Goal: Information Seeking & Learning: Find specific fact

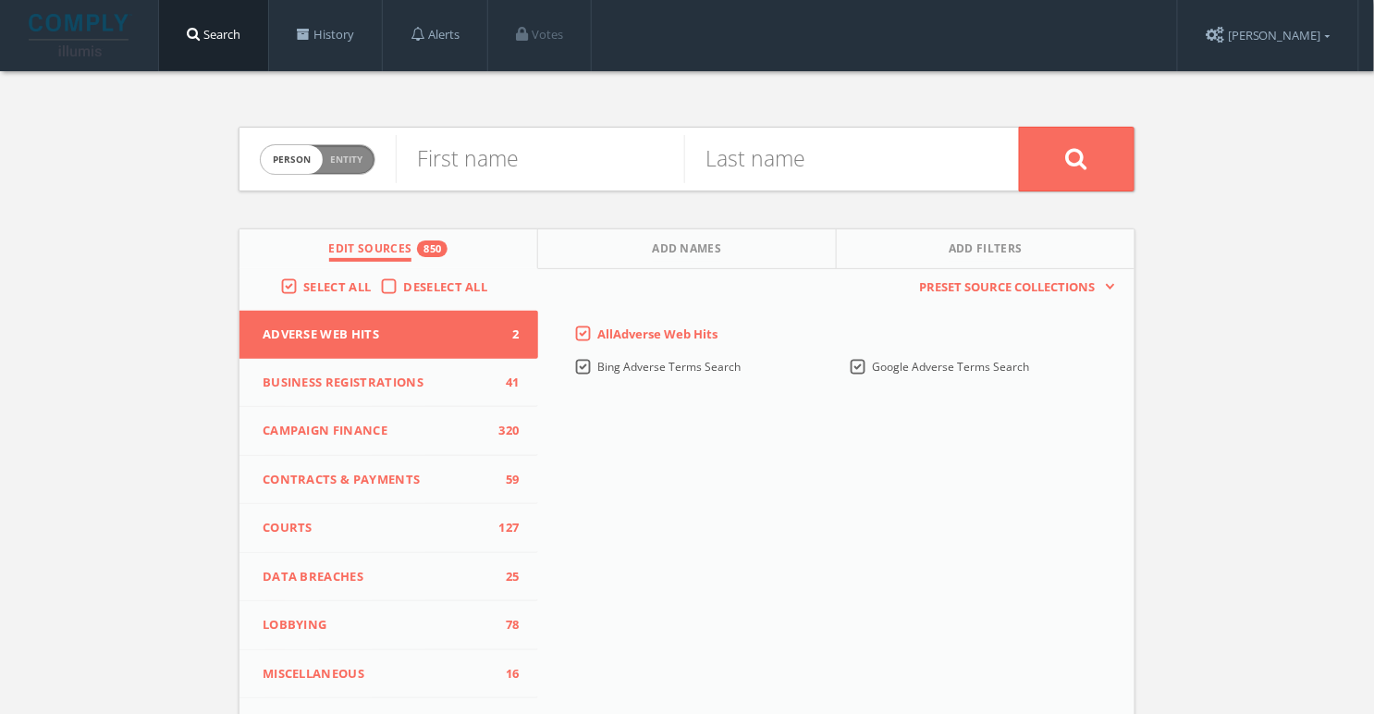
click at [322, 156] on span "person" at bounding box center [292, 159] width 62 height 29
checkbox input "true"
click at [550, 152] on input "text" at bounding box center [707, 159] width 623 height 48
paste input "WDB Resultants"
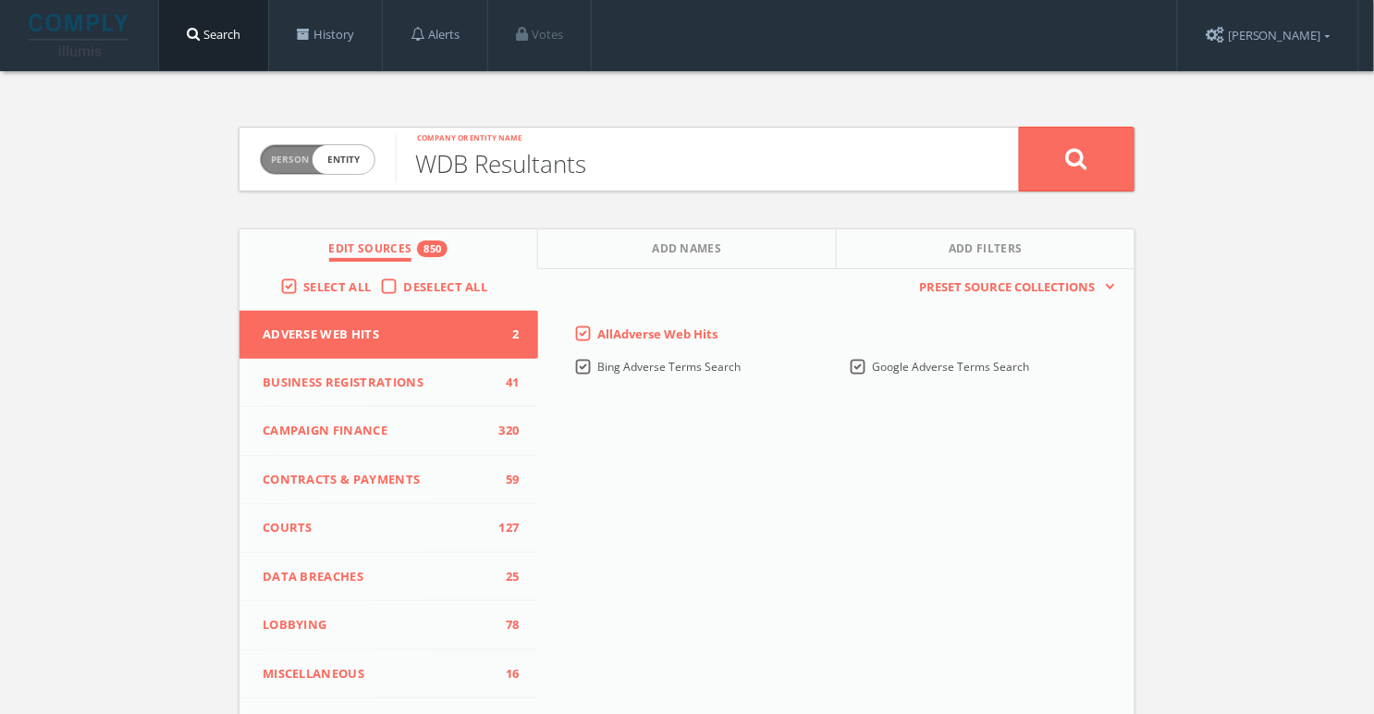
type input "WDB Resultants"
click at [1091, 151] on button at bounding box center [1077, 159] width 116 height 65
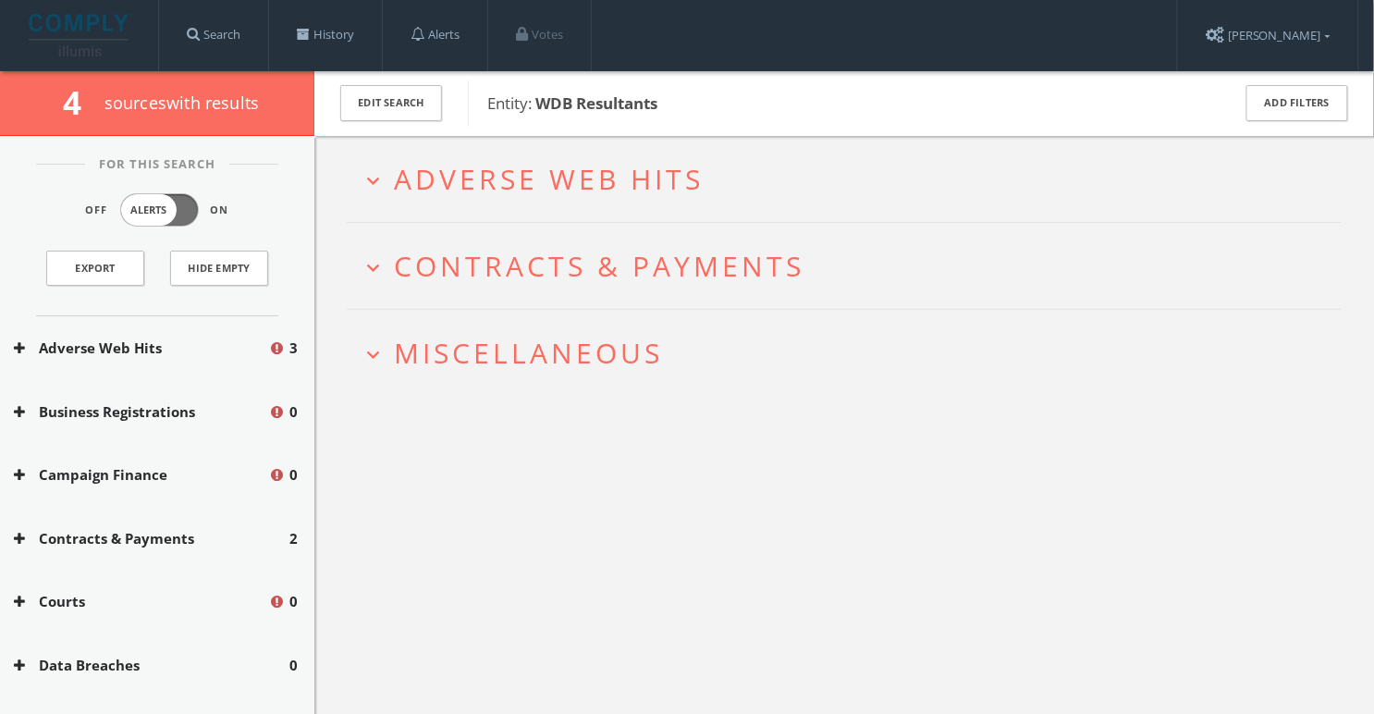
click at [668, 173] on span "Adverse Web Hits" at bounding box center [549, 179] width 310 height 38
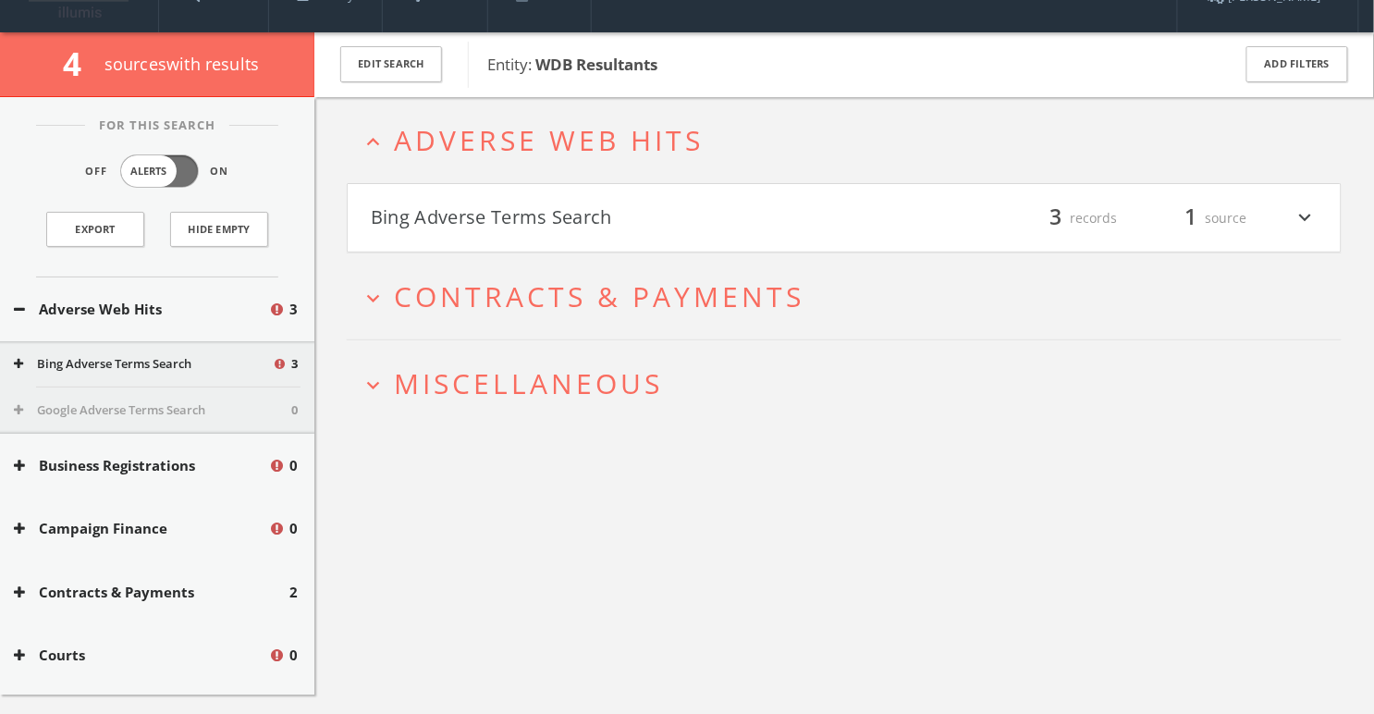
click at [612, 228] on h4 "Bing Adverse Terms Search filter_list 3 records 1 source expand_more" at bounding box center [844, 218] width 993 height 68
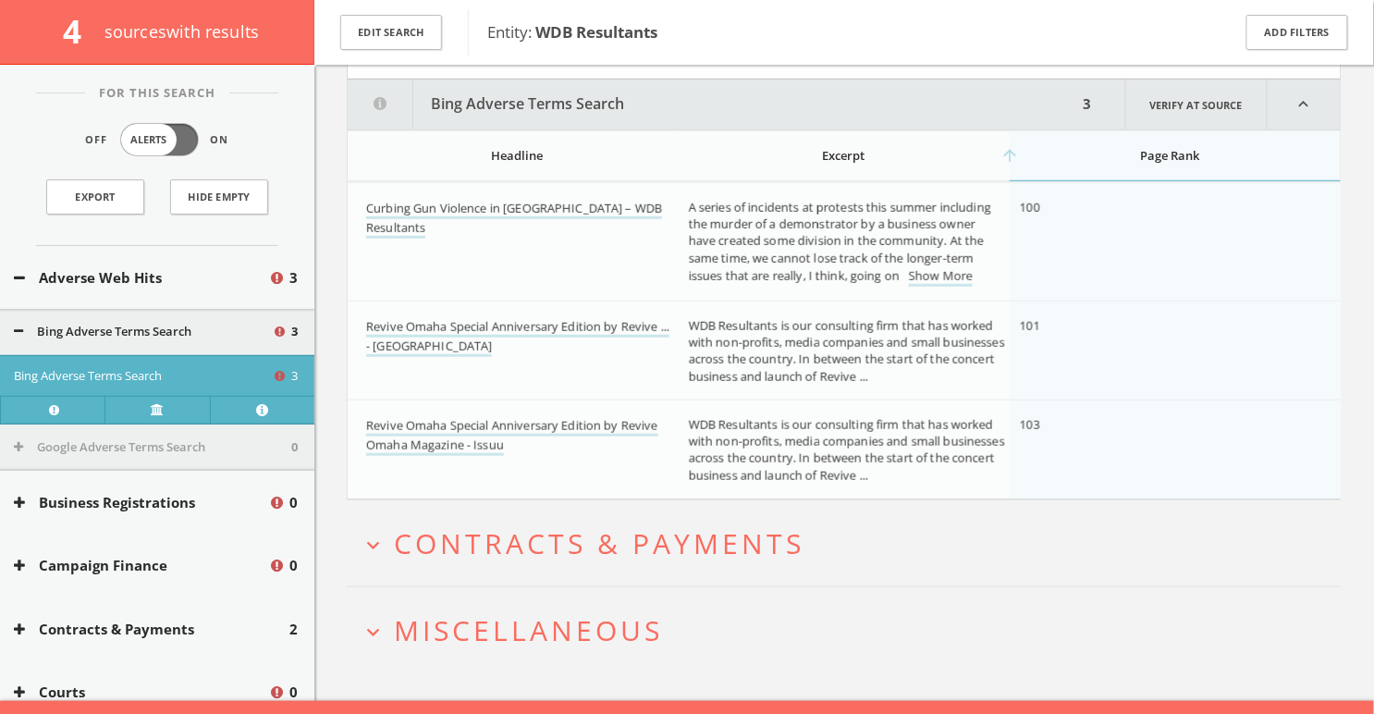
scroll to position [225, 0]
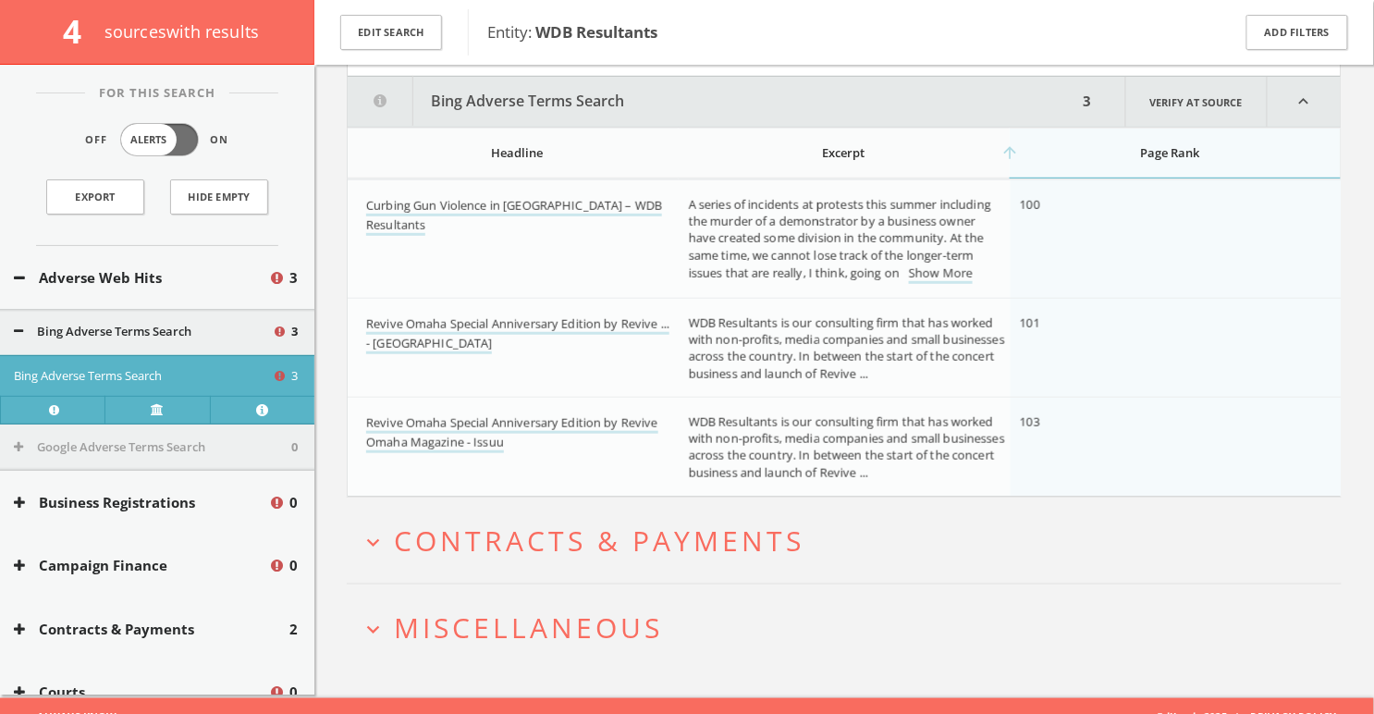
click at [565, 620] on span "Miscellaneous" at bounding box center [528, 628] width 269 height 38
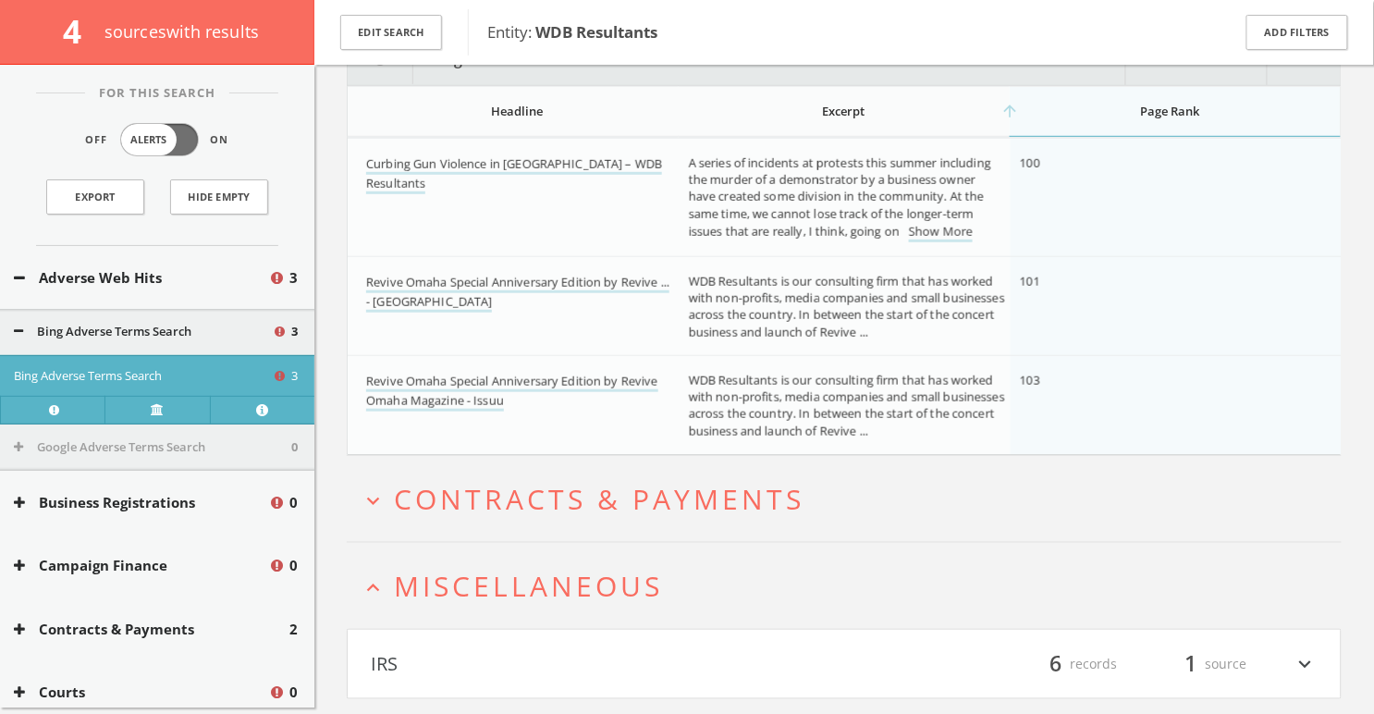
scroll to position [312, 0]
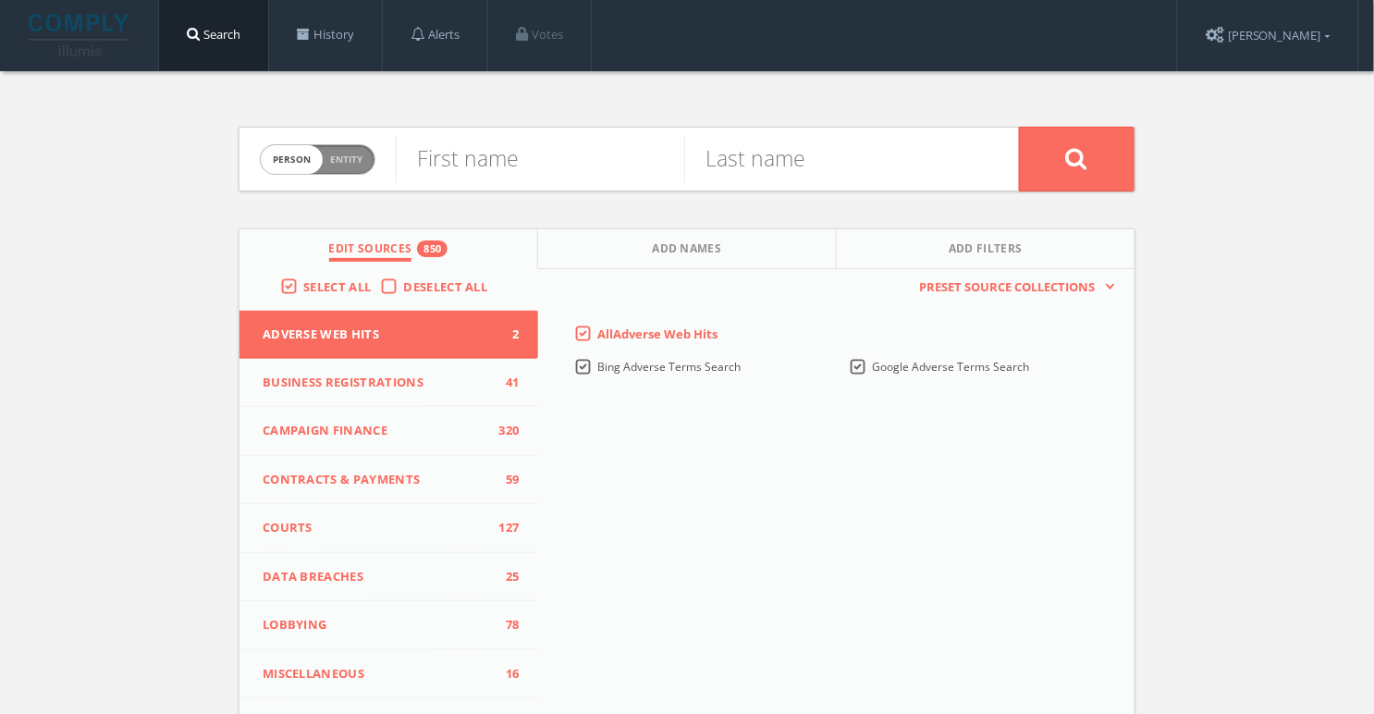
click at [340, 166] on span "Person Entity" at bounding box center [318, 159] width 114 height 29
checkbox input "true"
click at [462, 166] on input "text" at bounding box center [707, 159] width 623 height 48
paste input "SMB Enterprises"
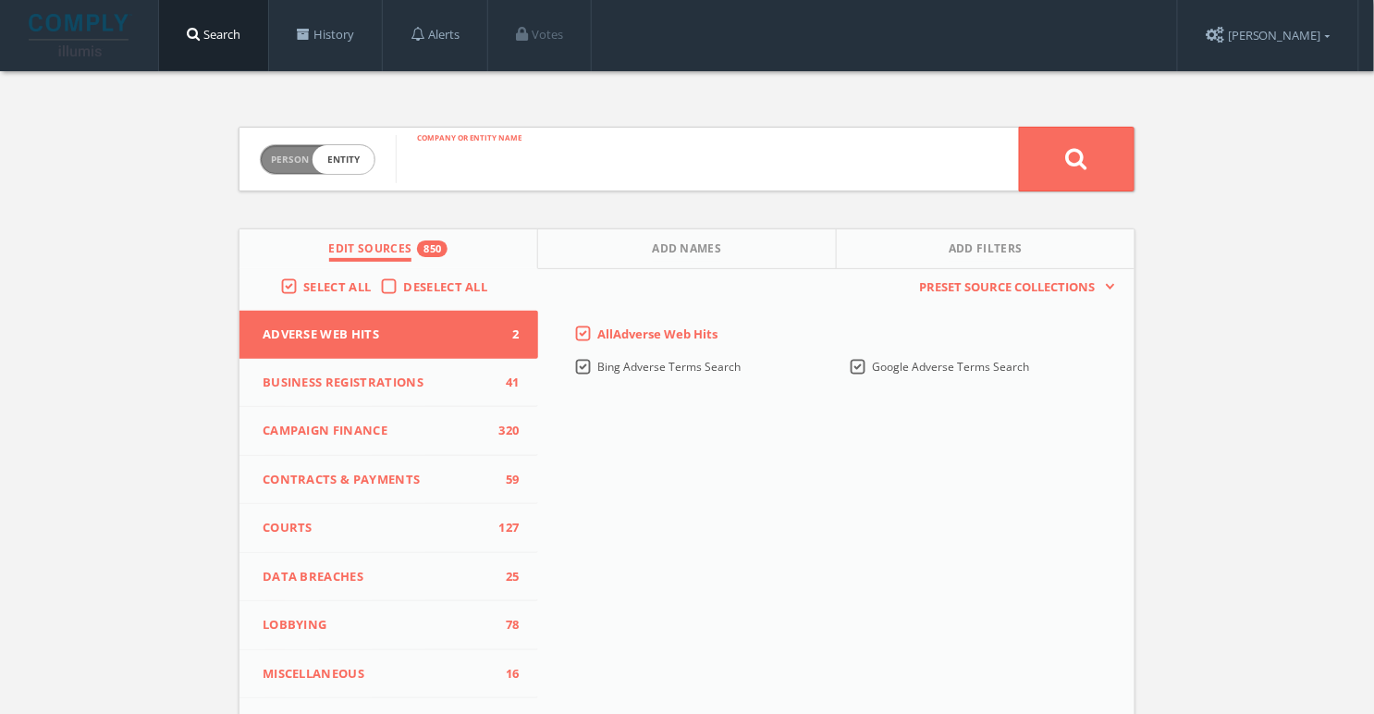
type input "SMB Enterprises"
click at [1019, 127] on button at bounding box center [1077, 159] width 116 height 65
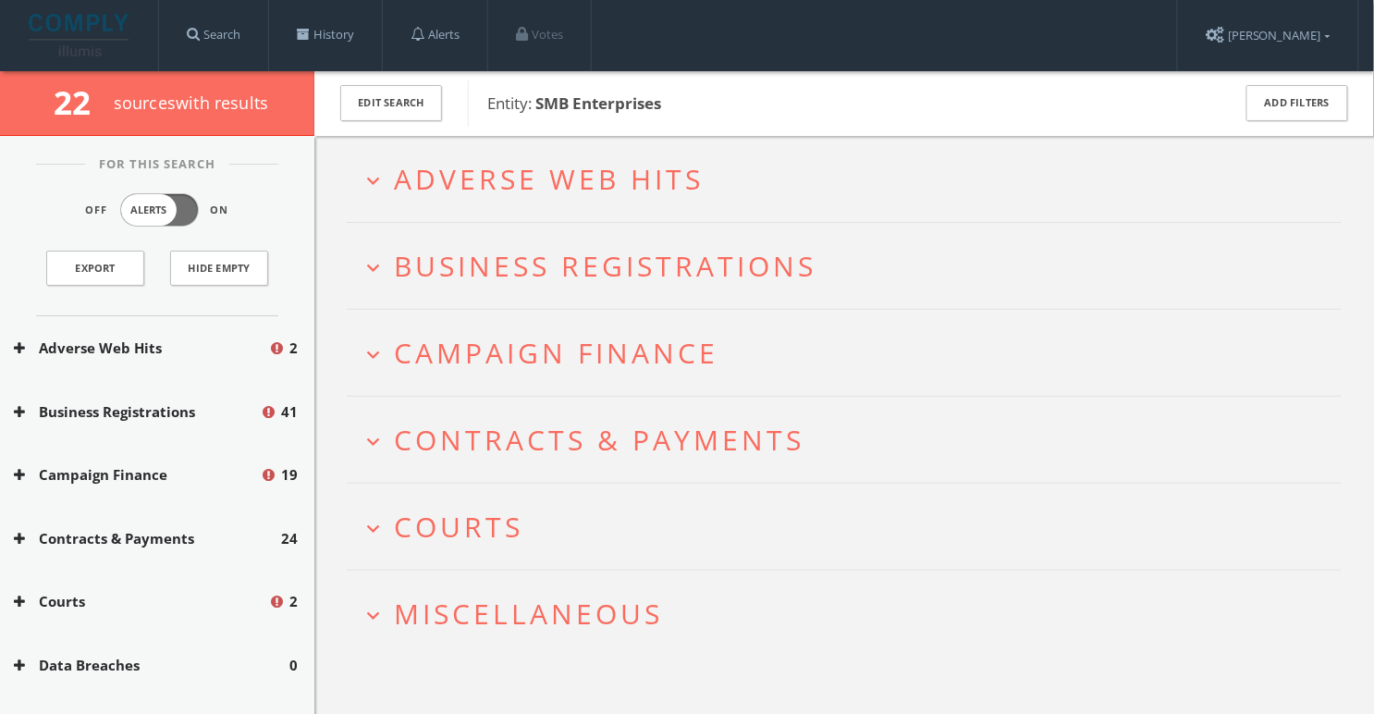
click at [712, 177] on button "expand_more Adverse Web Hits" at bounding box center [851, 179] width 981 height 31
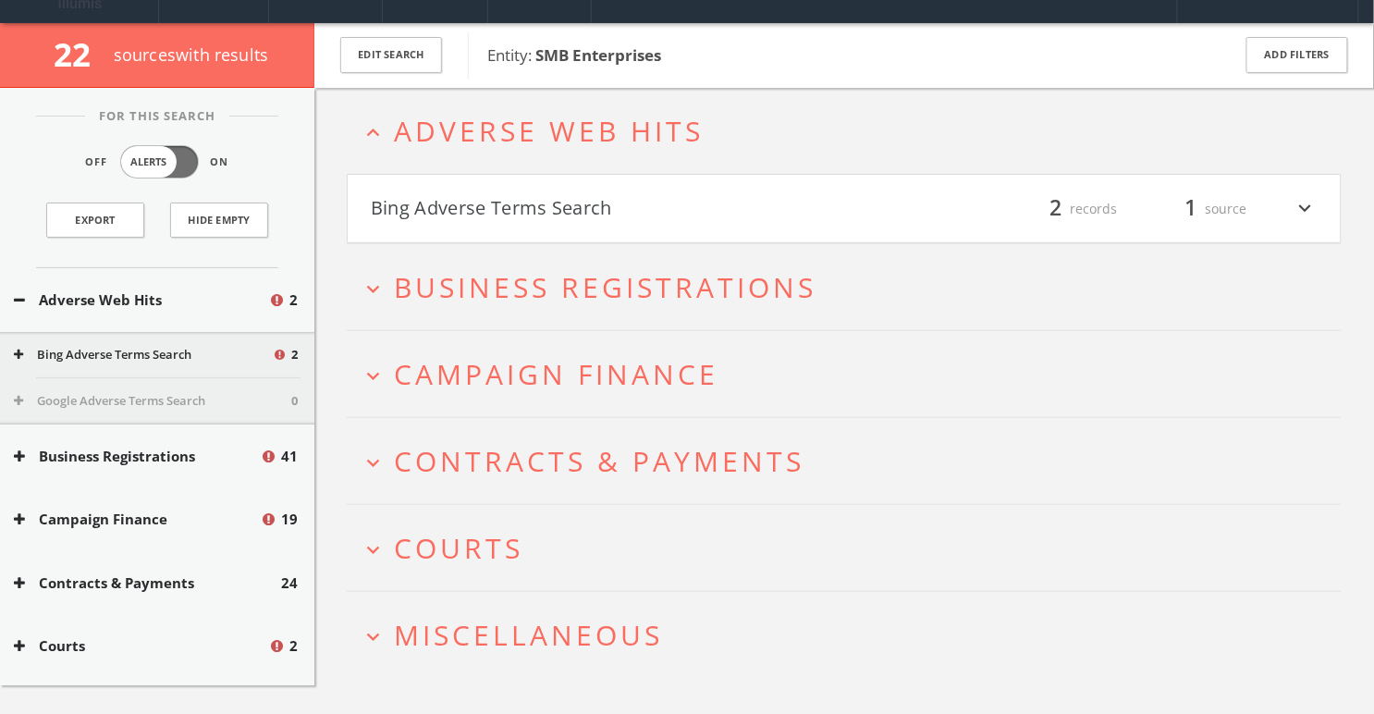
click at [677, 203] on button "Bing Adverse Terms Search" at bounding box center [608, 208] width 474 height 31
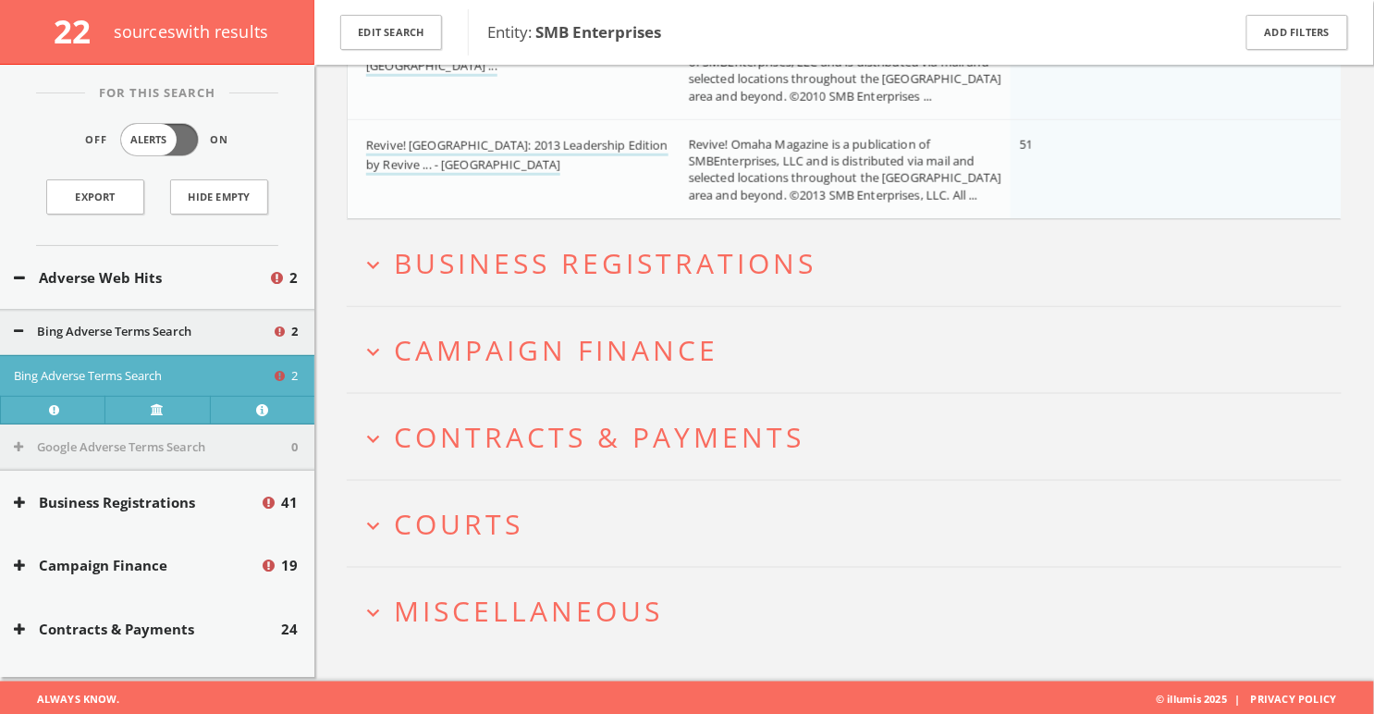
click at [622, 358] on span "Campaign Finance" at bounding box center [556, 350] width 325 height 38
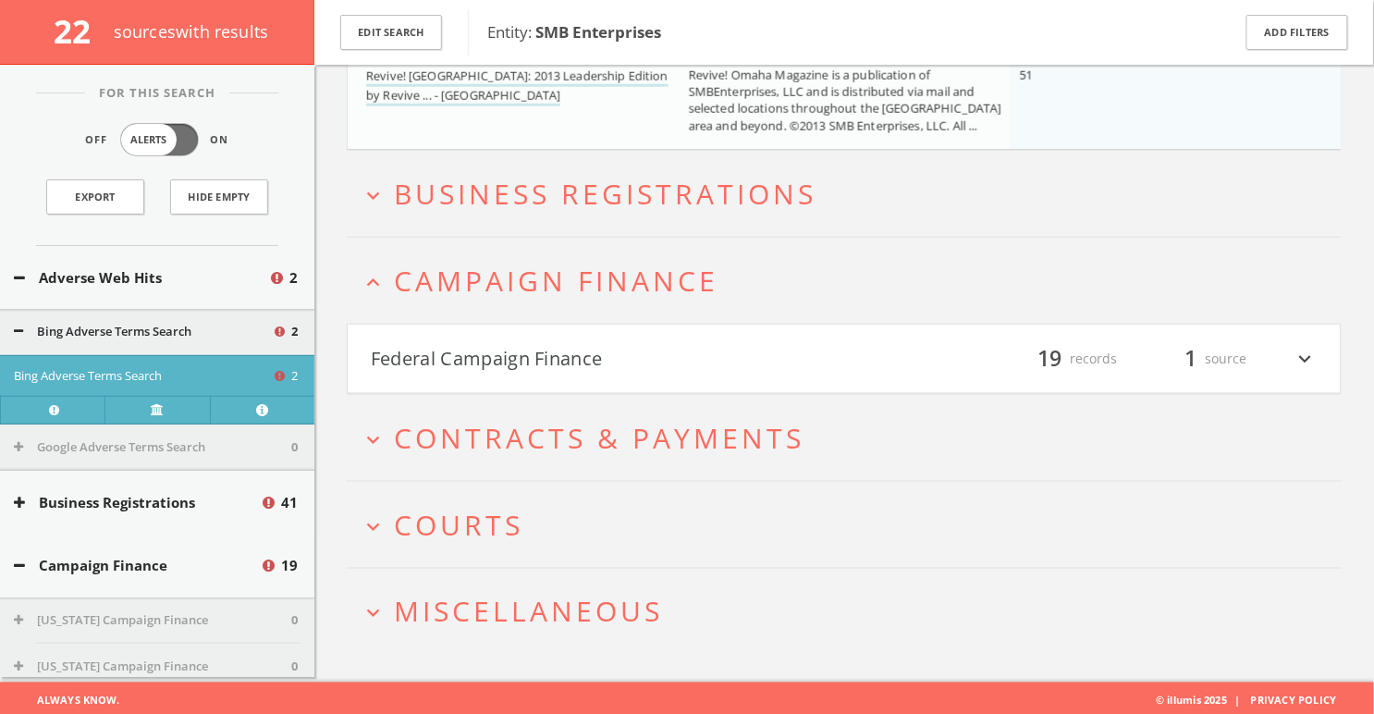
click at [622, 358] on button "Federal Campaign Finance" at bounding box center [608, 358] width 474 height 31
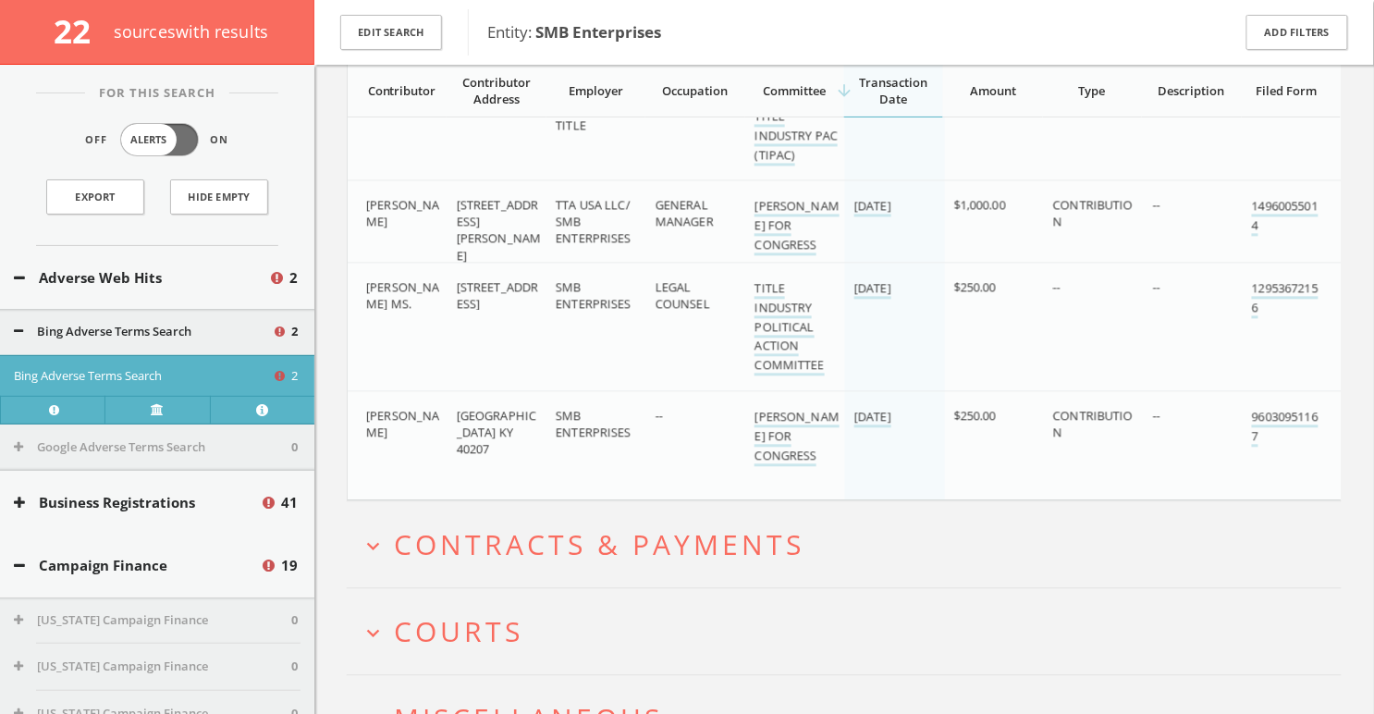
scroll to position [3127, 0]
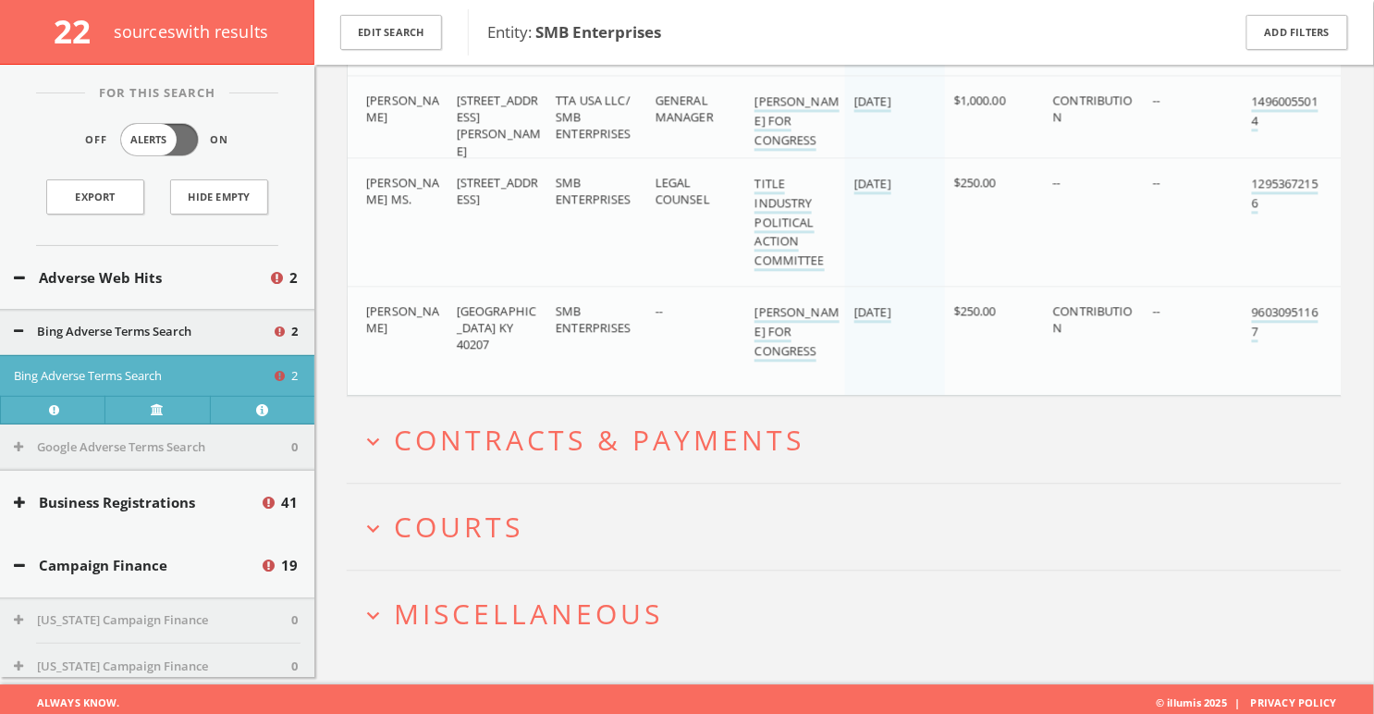
click at [577, 499] on h2 "expand_more Courts" at bounding box center [844, 527] width 995 height 86
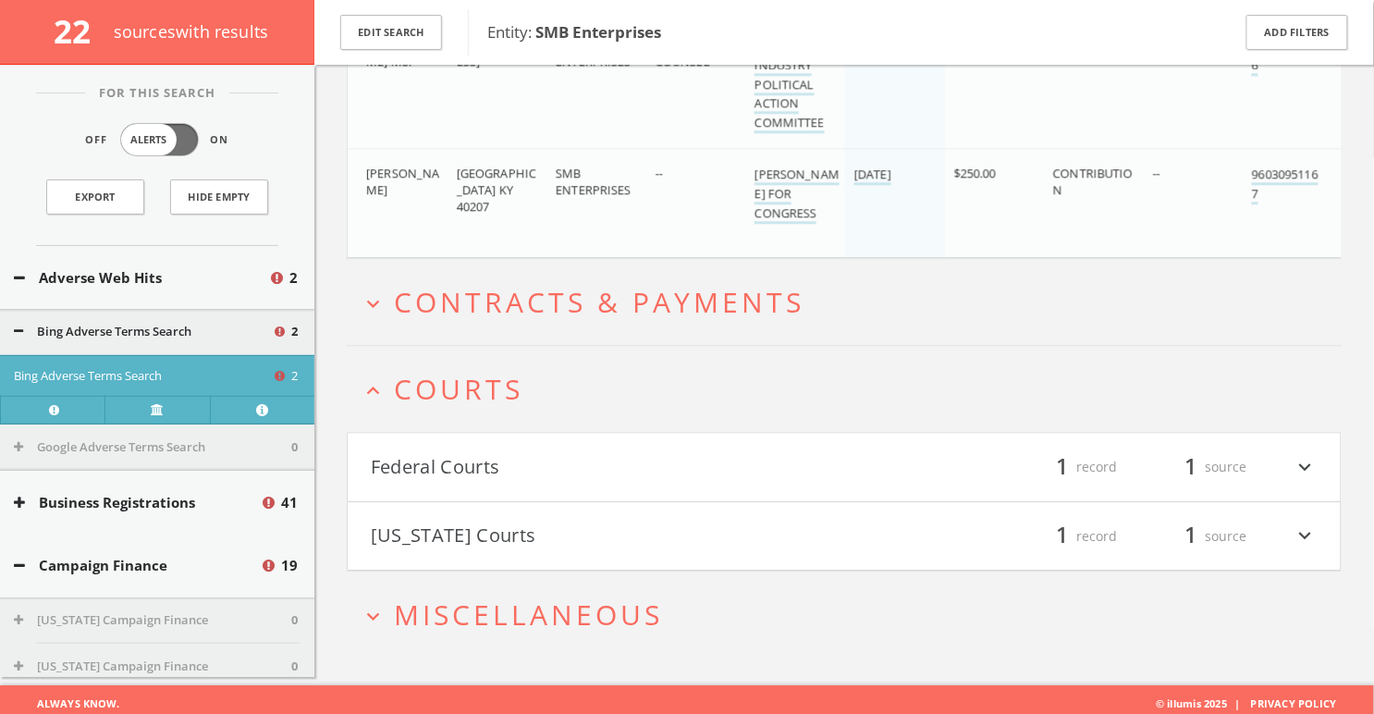
click at [577, 502] on h4 "Indiana Courts filter_list 1 record 1 source expand_more" at bounding box center [844, 536] width 993 height 68
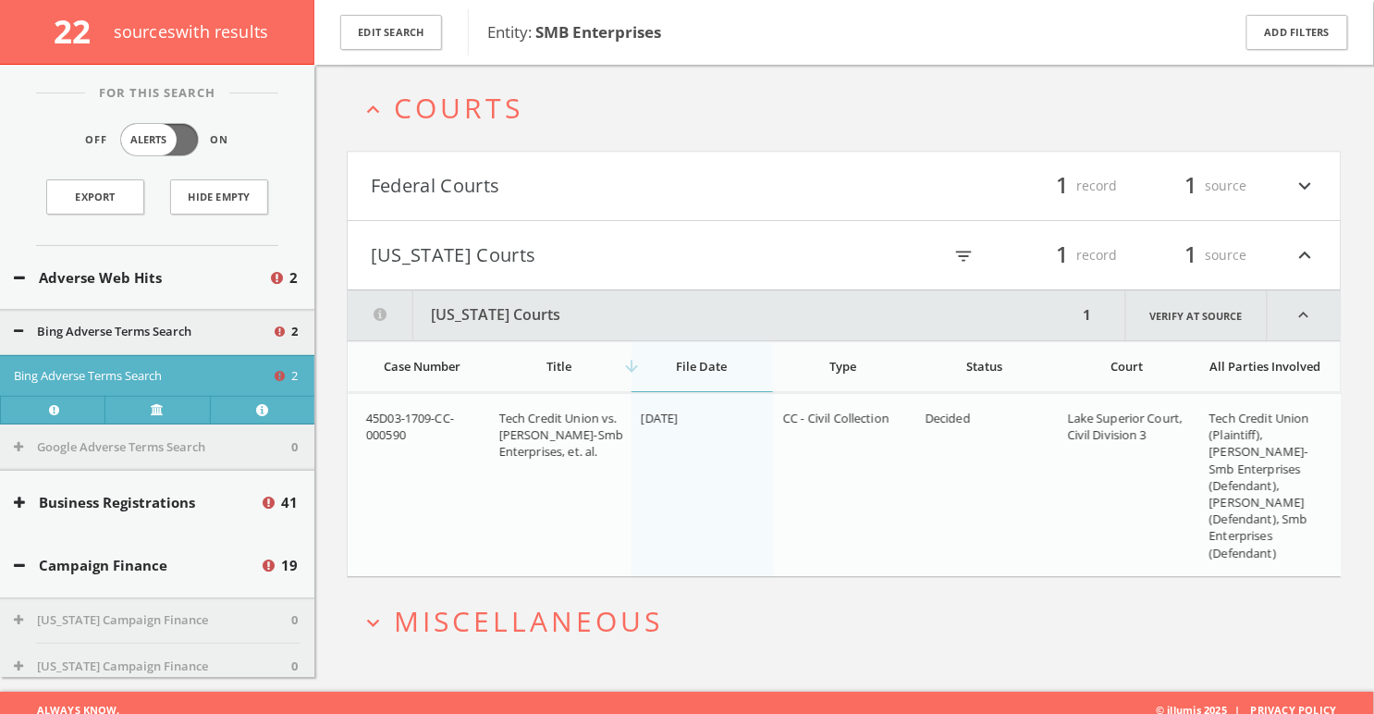
scroll to position [3654, 0]
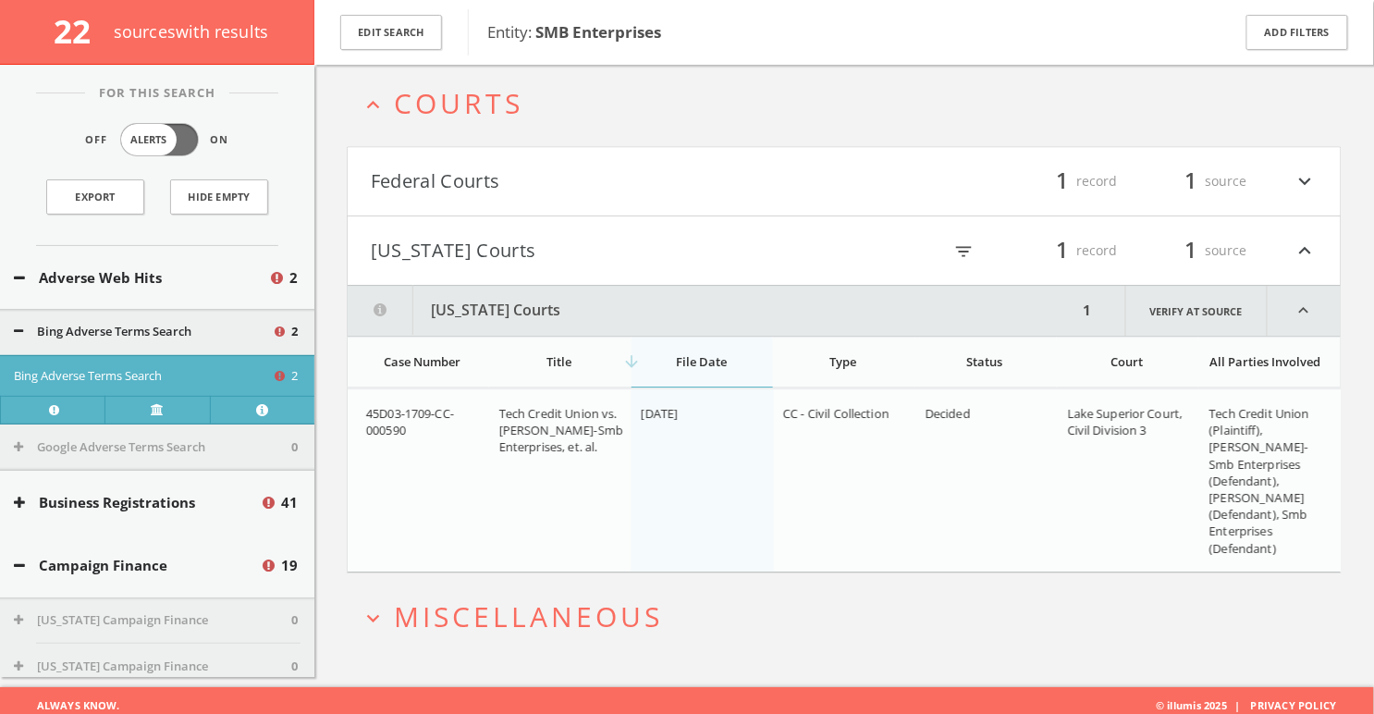
click at [698, 178] on button "Federal Courts" at bounding box center [608, 181] width 474 height 31
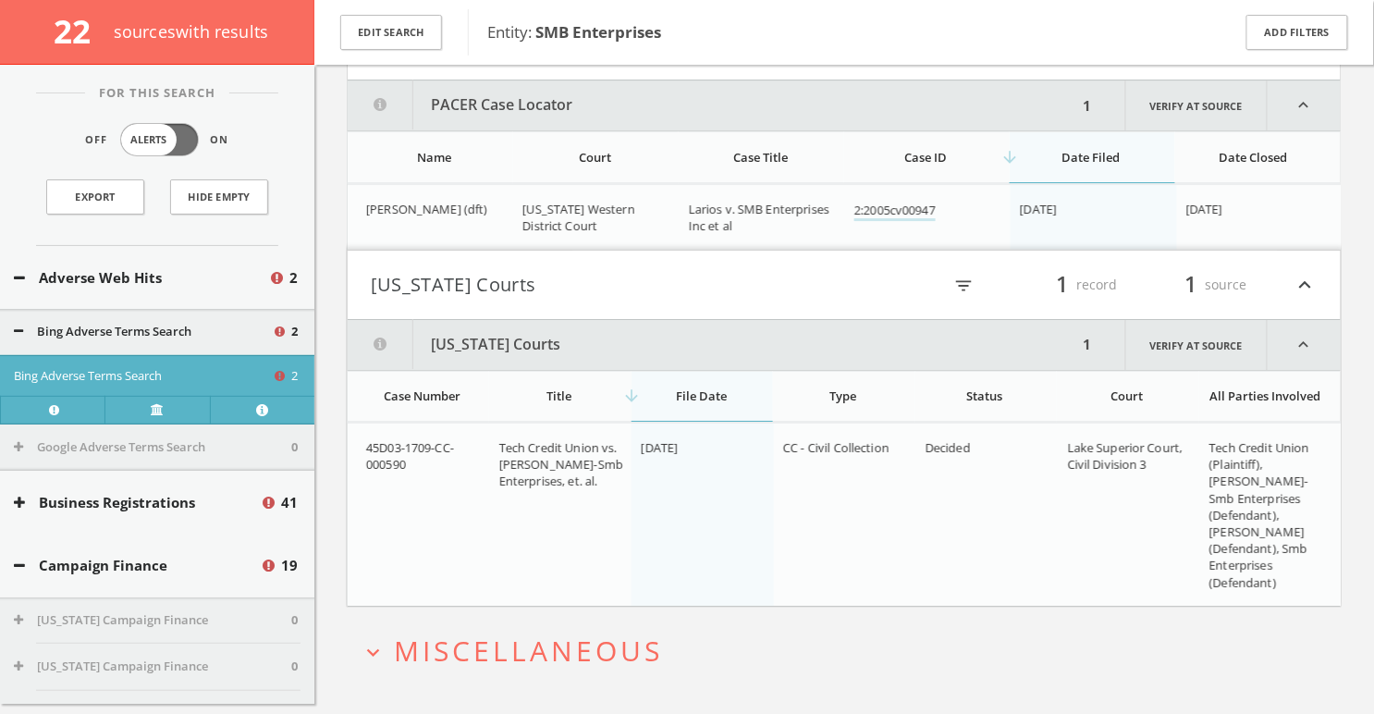
scroll to position [3798, 0]
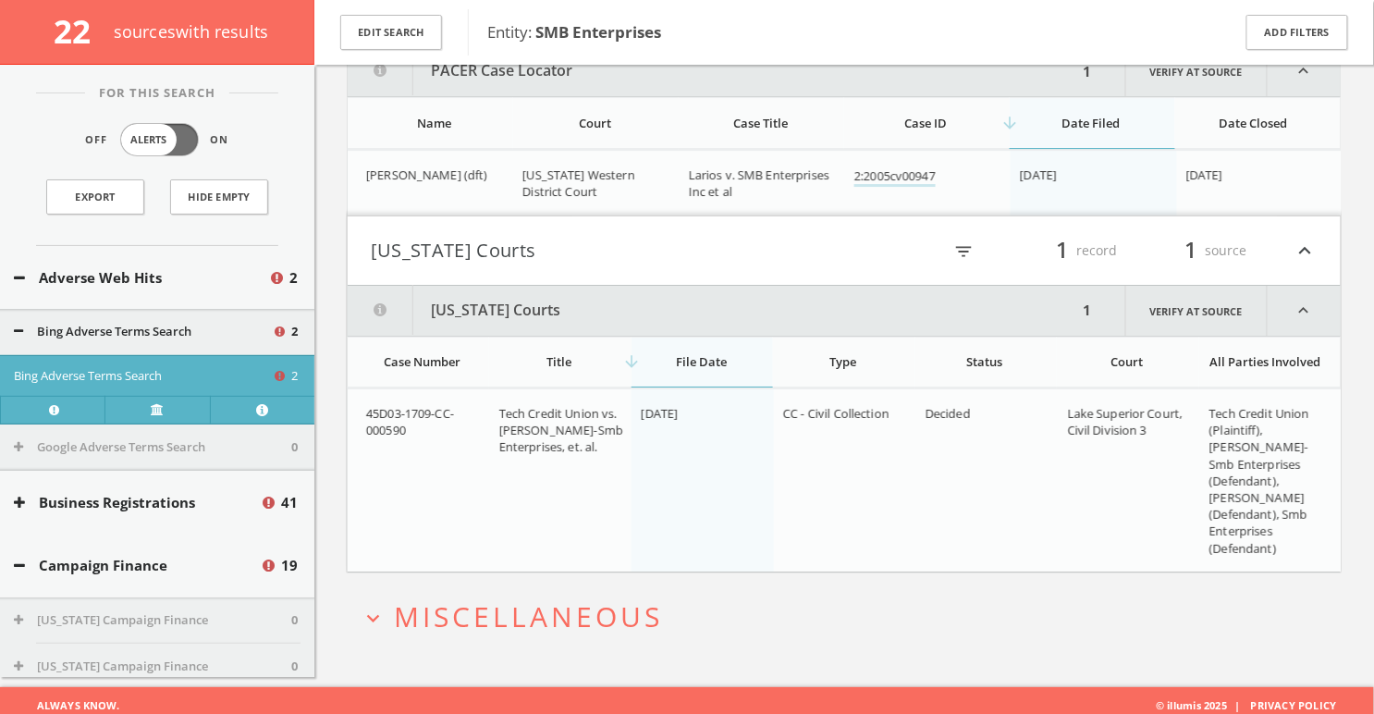
click at [592, 617] on span "Miscellaneous" at bounding box center [528, 617] width 269 height 38
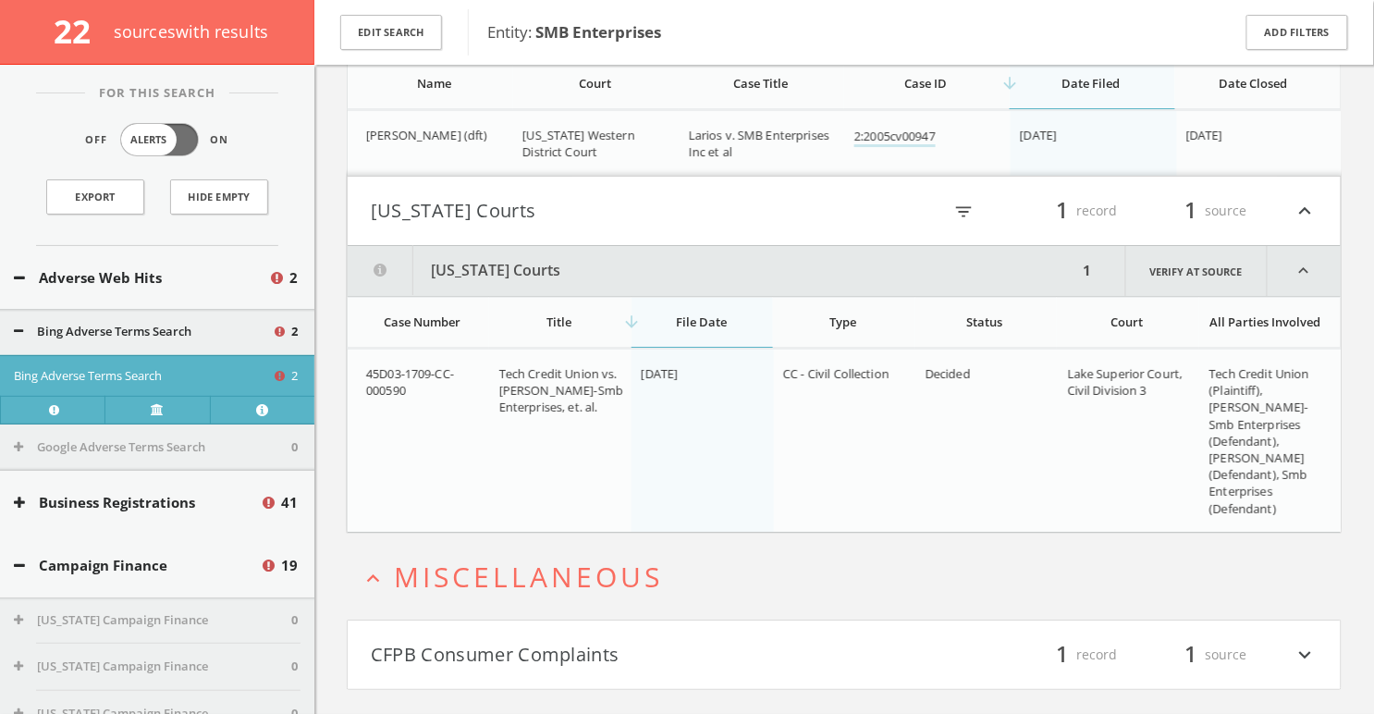
scroll to position [3893, 0]
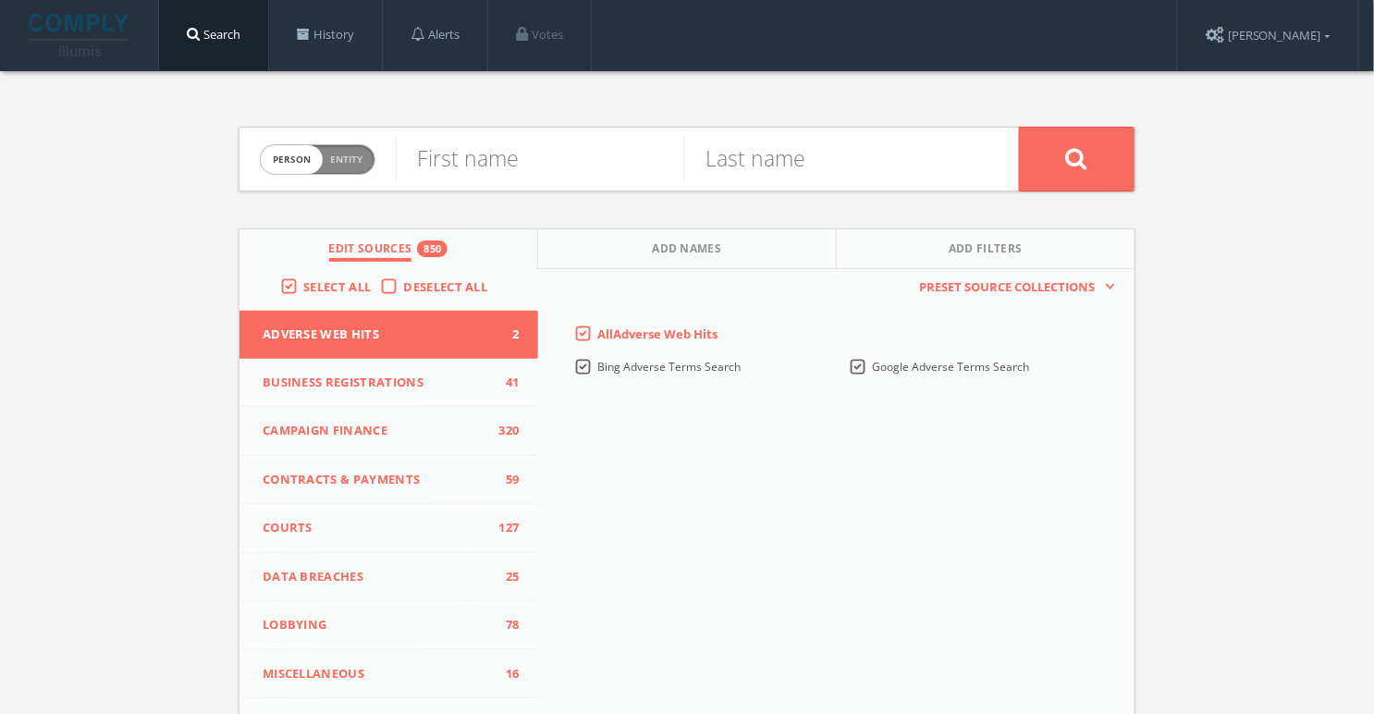
drag, startPoint x: 335, startPoint y: 158, endPoint x: 393, endPoint y: 158, distance: 58.3
click at [335, 158] on span "Entity" at bounding box center [346, 160] width 32 height 14
checkbox input "true"
click at [506, 167] on input "text" at bounding box center [707, 159] width 623 height 48
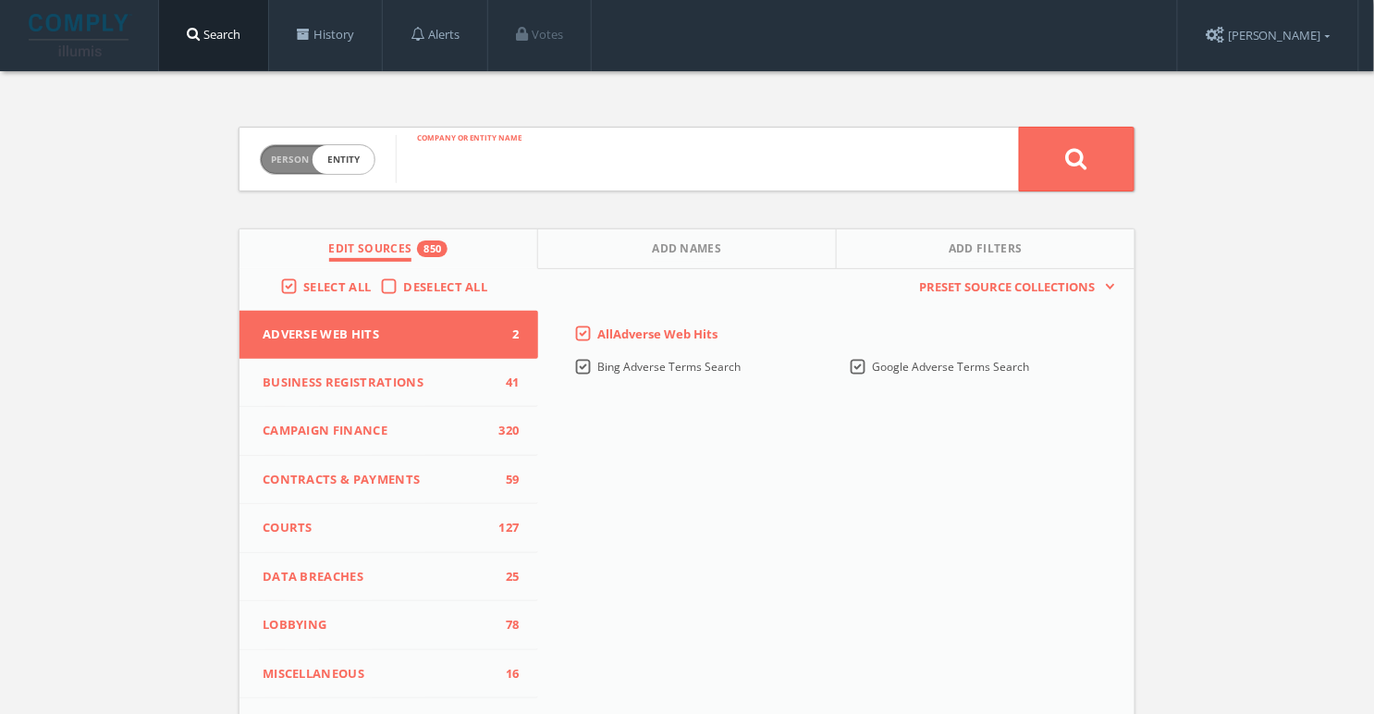
paste input "Revive! Omaha Magazine"
type input "Revive! Omaha Magazine"
click at [1019, 127] on button at bounding box center [1077, 159] width 116 height 65
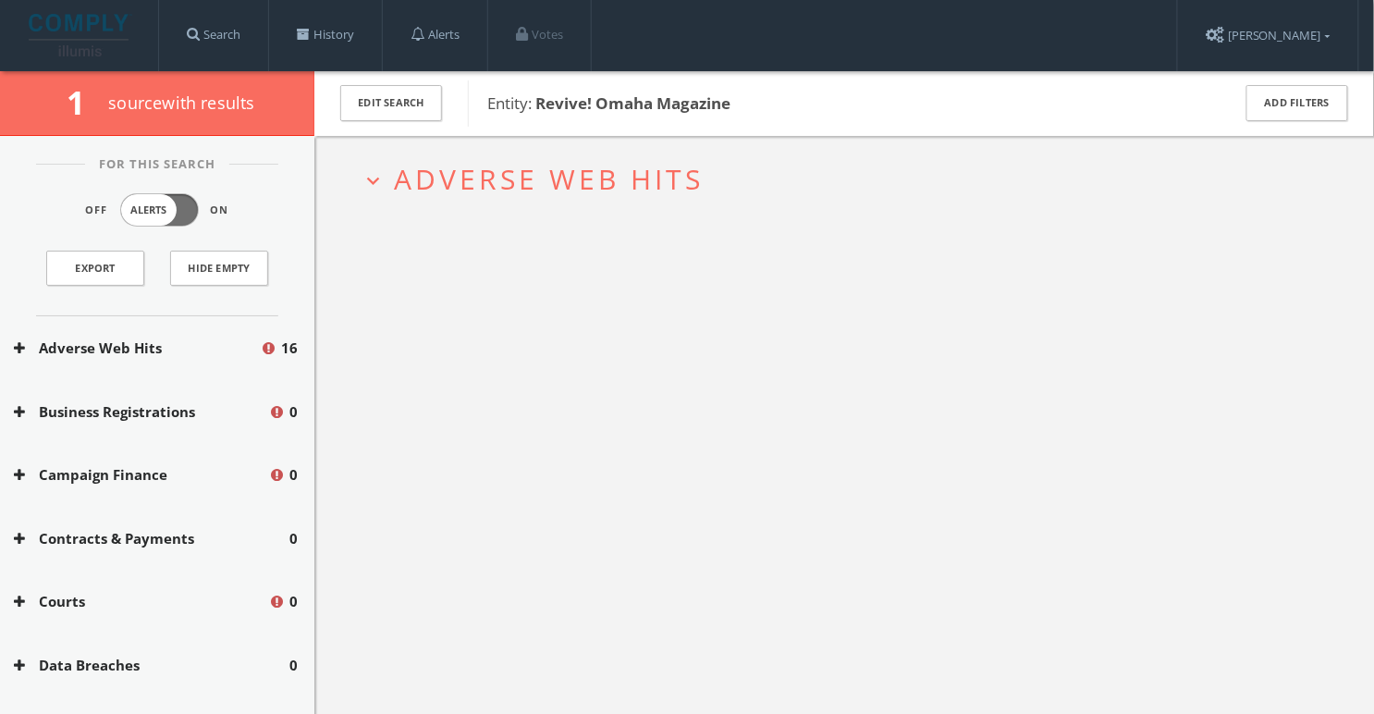
click at [432, 211] on h2 "expand_more Adverse Web Hits" at bounding box center [844, 179] width 995 height 86
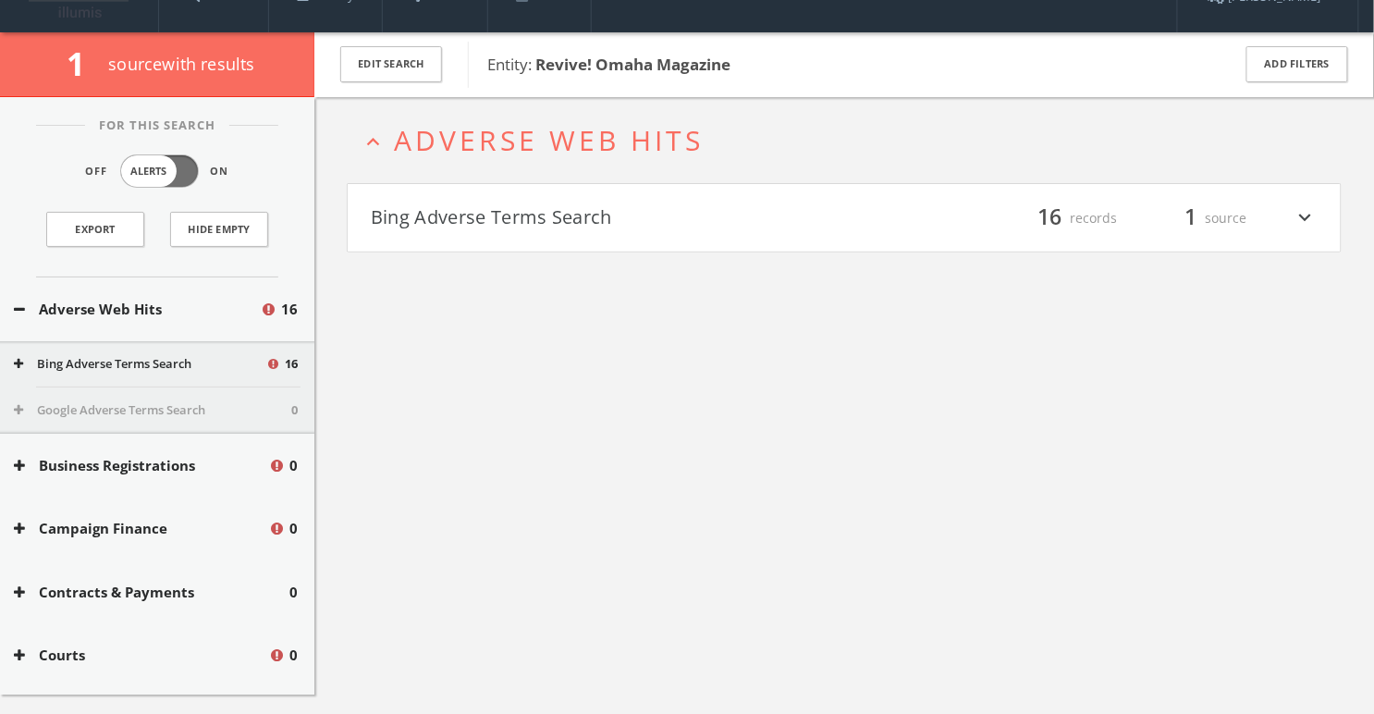
click at [432, 211] on button "Bing Adverse Terms Search" at bounding box center [608, 218] width 474 height 31
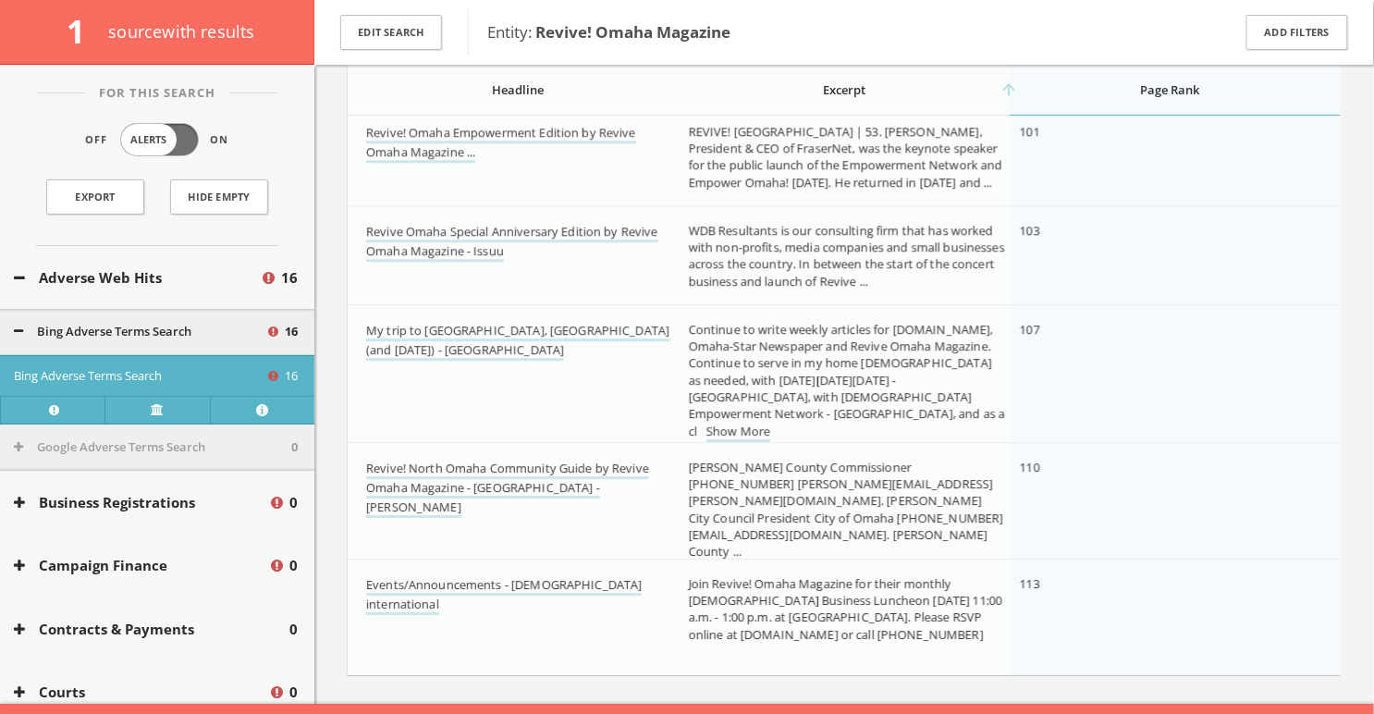
scroll to position [1434, 0]
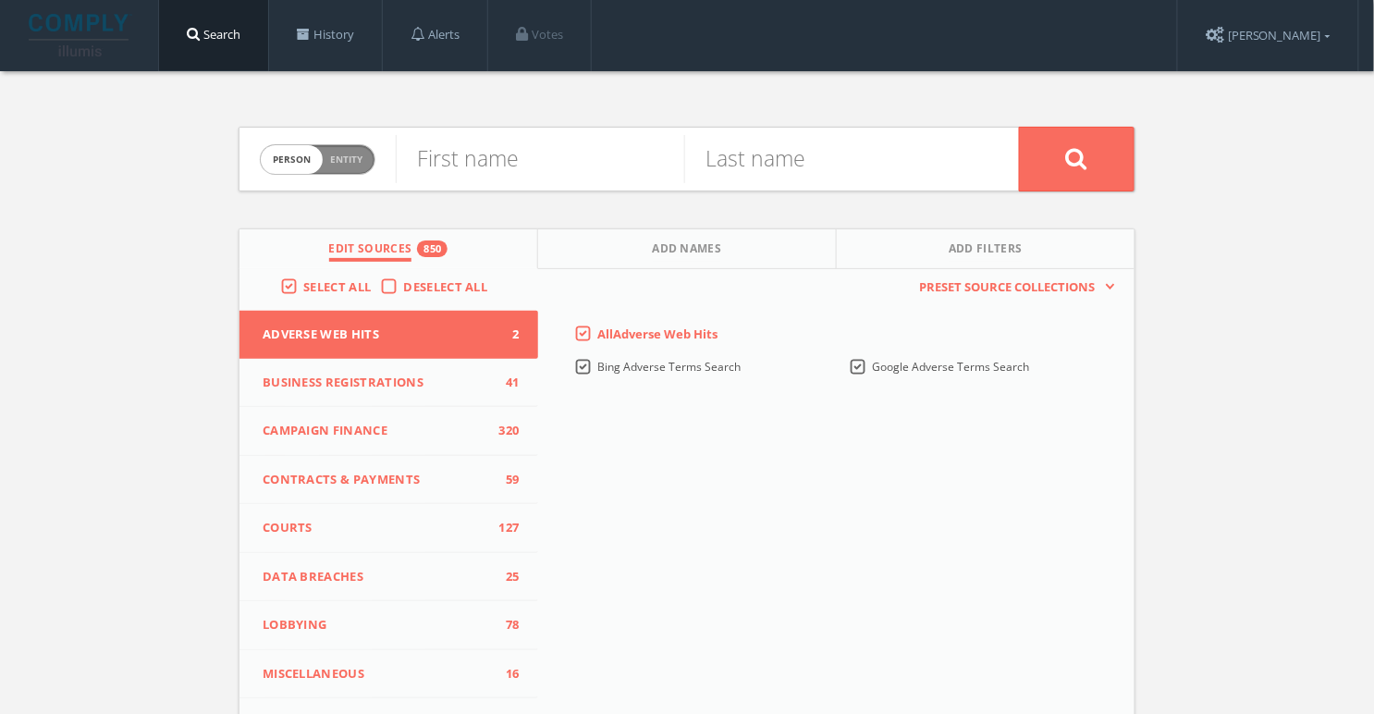
click at [335, 162] on span "Entity" at bounding box center [346, 160] width 32 height 14
checkbox input "true"
click at [481, 162] on input "text" at bounding box center [707, 159] width 623 height 48
paste input "Empowerment Network"
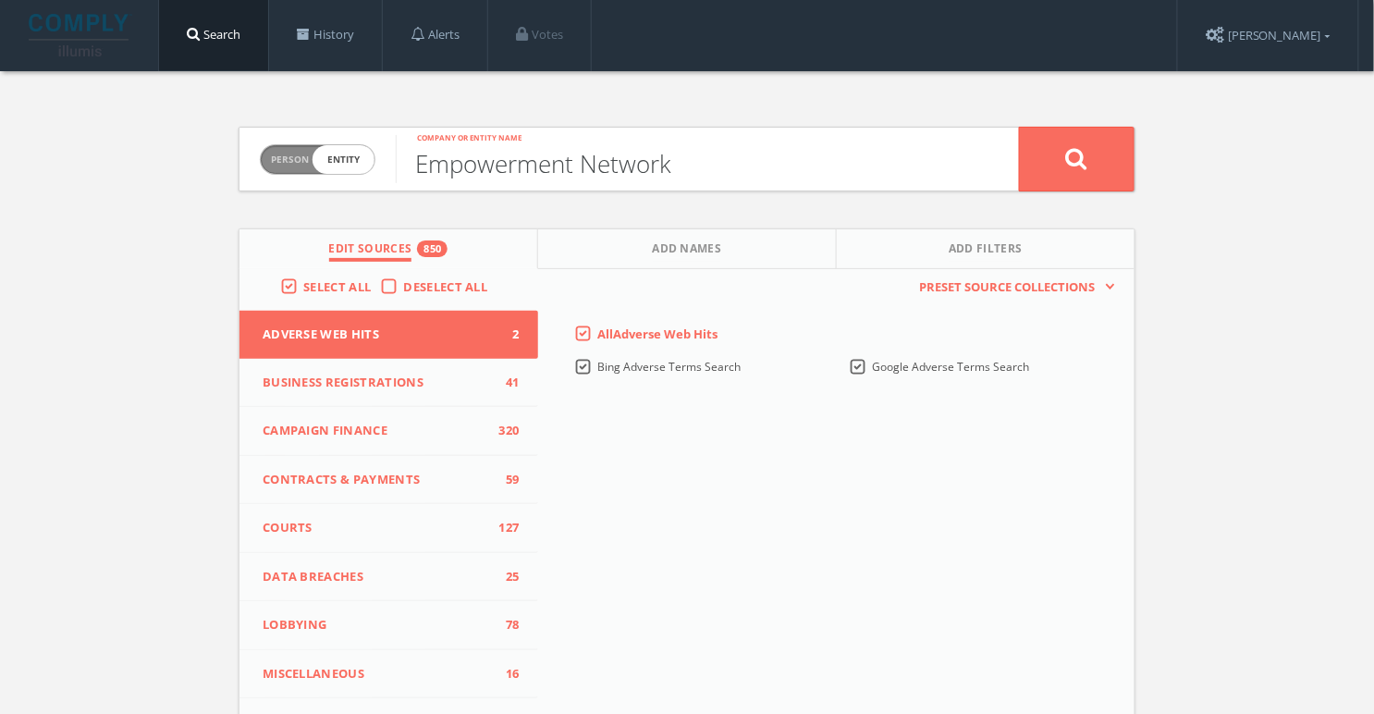
type input "Empowerment Network"
click at [1019, 127] on button at bounding box center [1077, 159] width 116 height 65
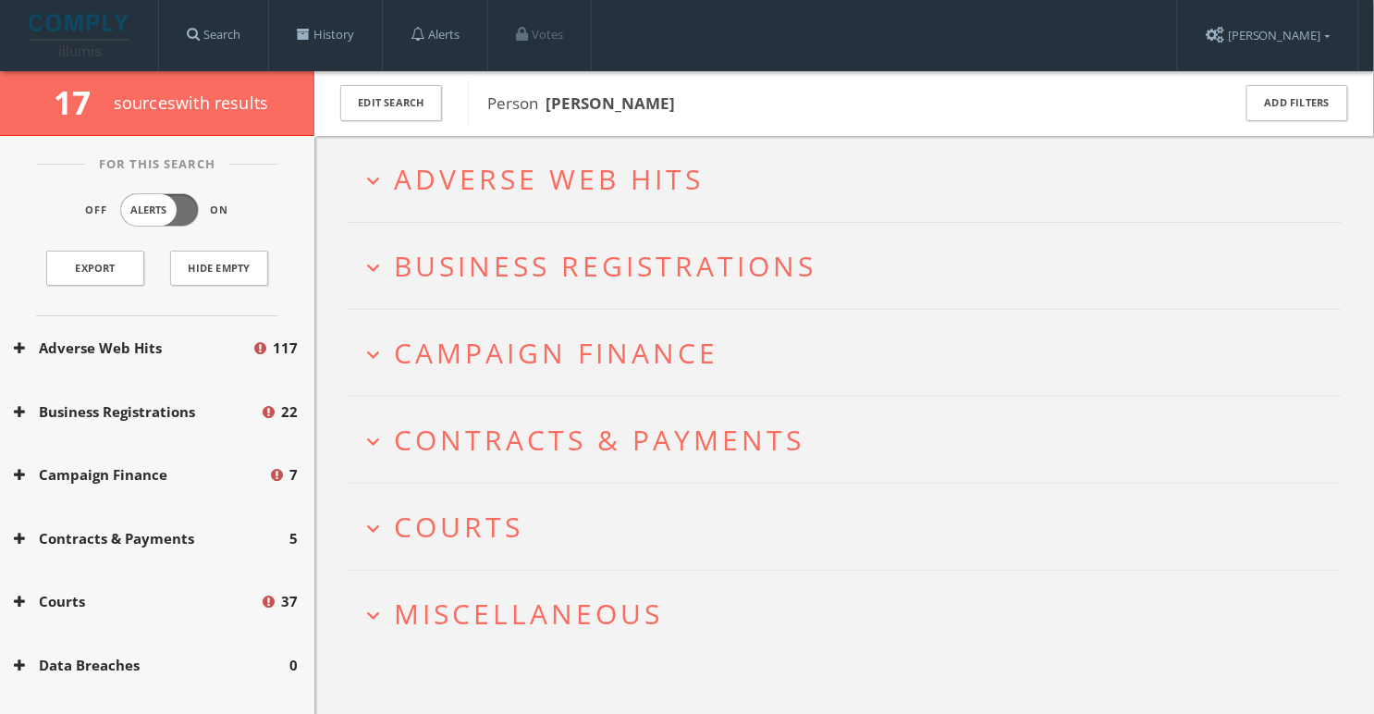
click at [582, 152] on h2 "expand_more Adverse Web Hits" at bounding box center [844, 179] width 995 height 86
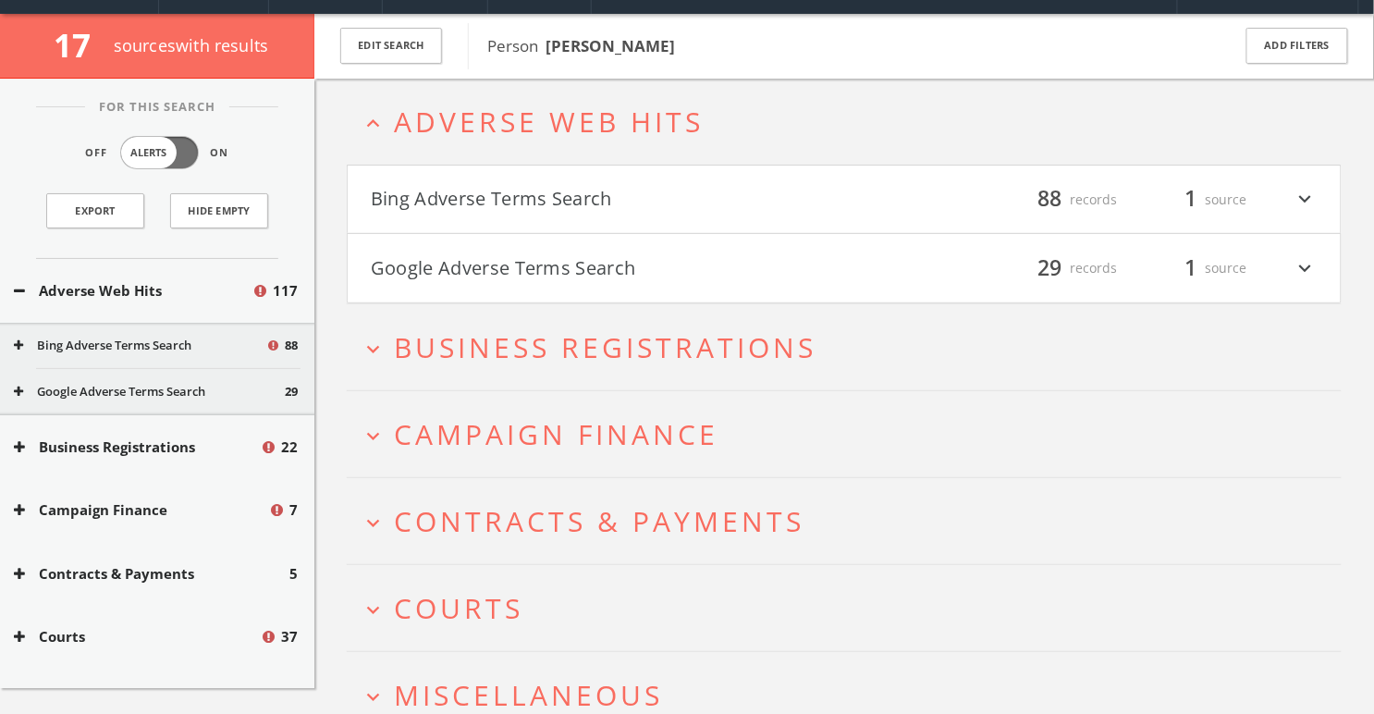
click at [526, 184] on h4 "Bing Adverse Terms Search filter_list 88 records 1 source expand_more" at bounding box center [844, 200] width 993 height 68
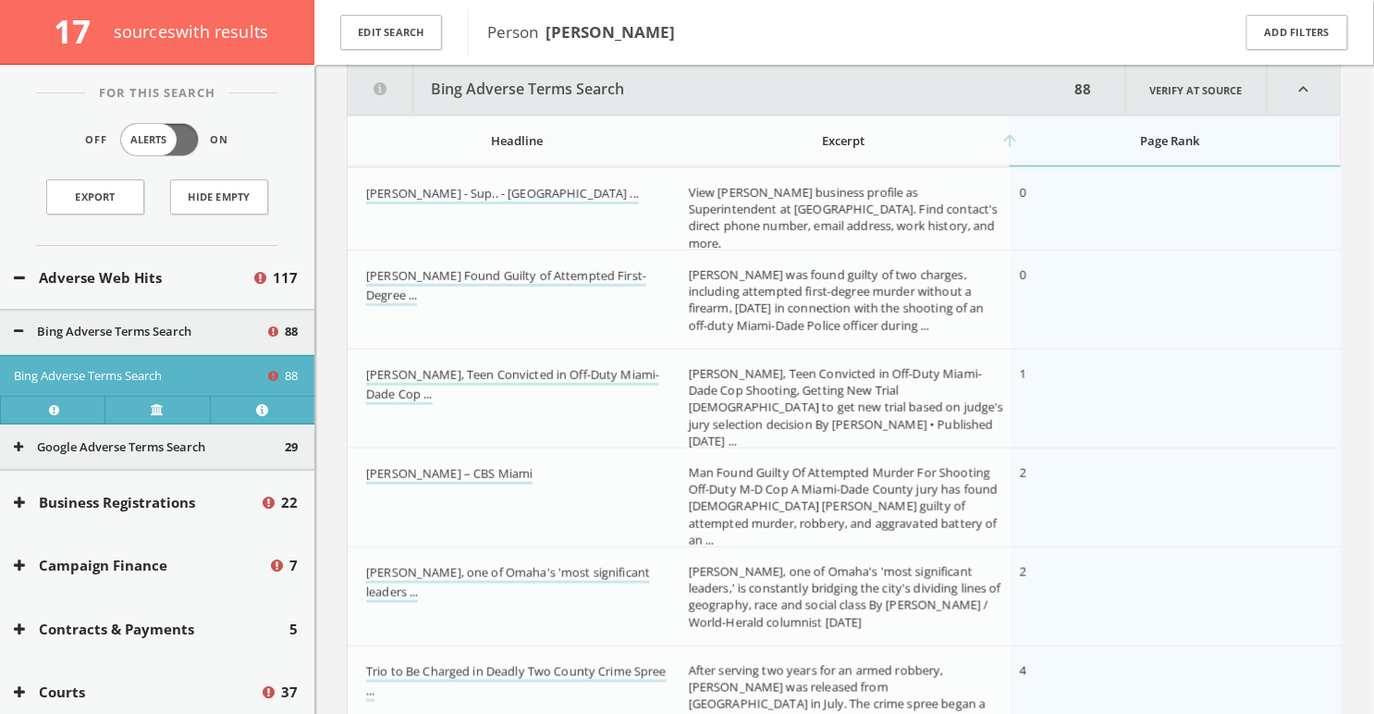
scroll to position [242, 0]
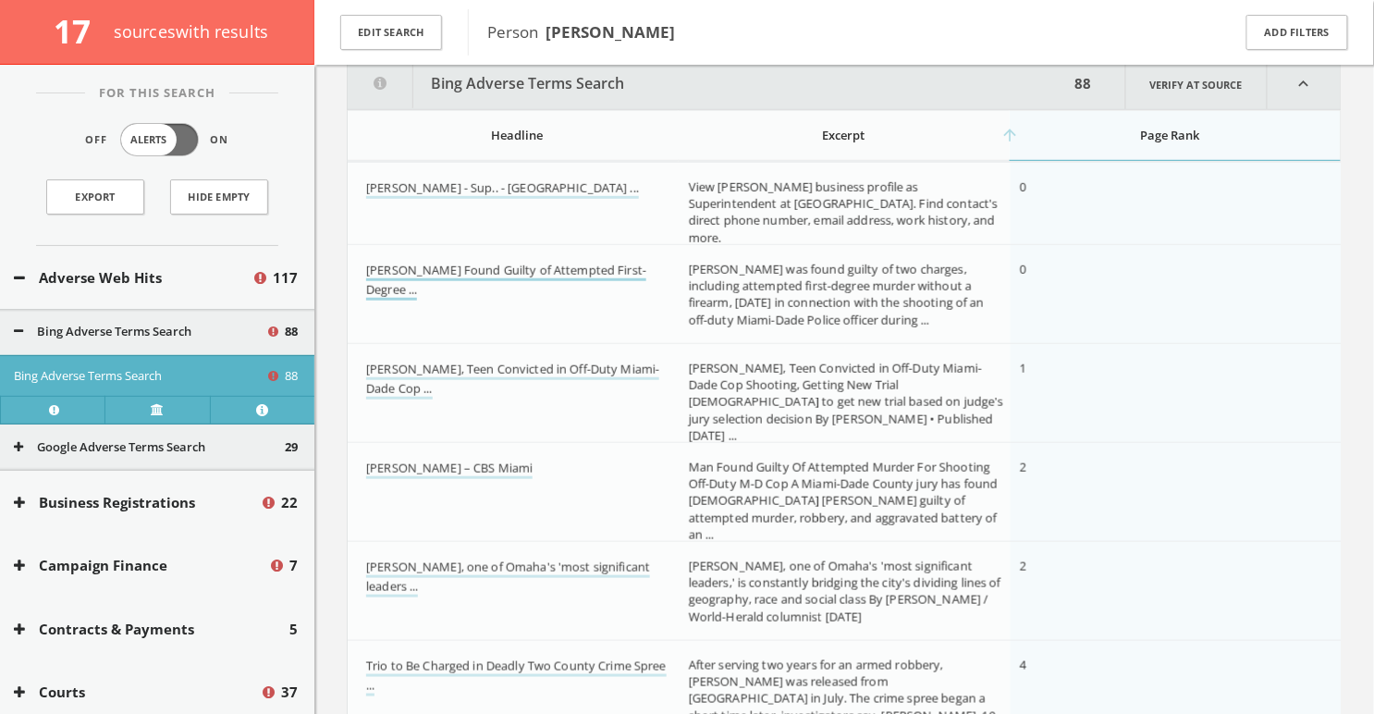
click at [541, 267] on link "[PERSON_NAME] Found Guilty of Attempted First-Degree ..." at bounding box center [506, 281] width 280 height 39
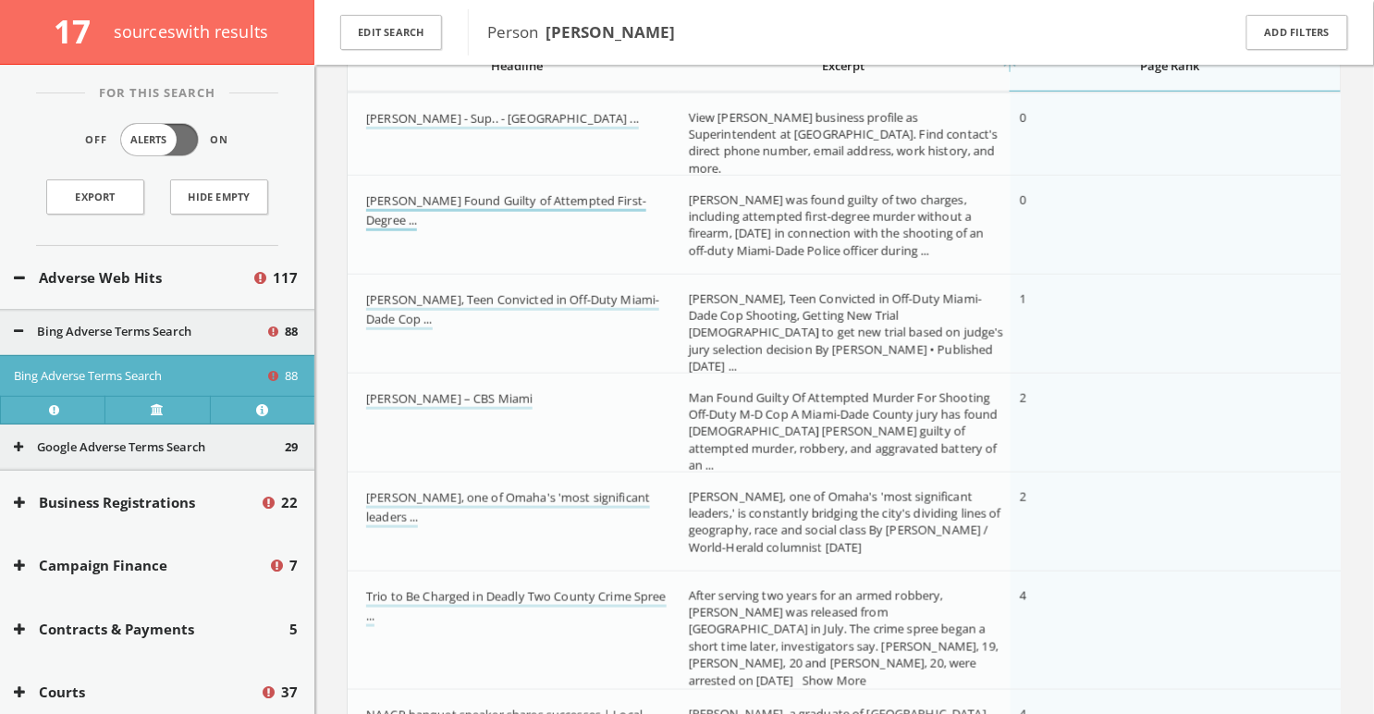
scroll to position [317, 0]
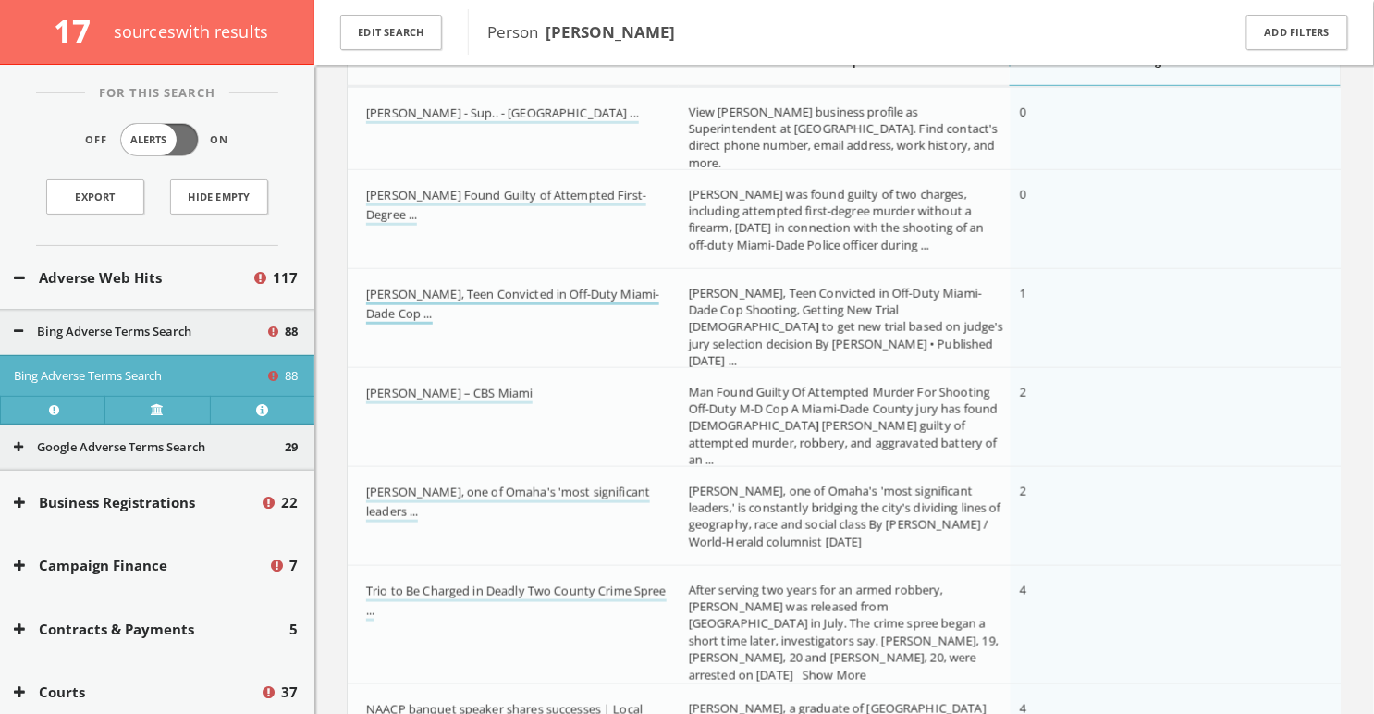
click at [523, 289] on link "[PERSON_NAME], Teen Convicted in Off-Duty Miami-Dade Cop ..." at bounding box center [512, 305] width 293 height 39
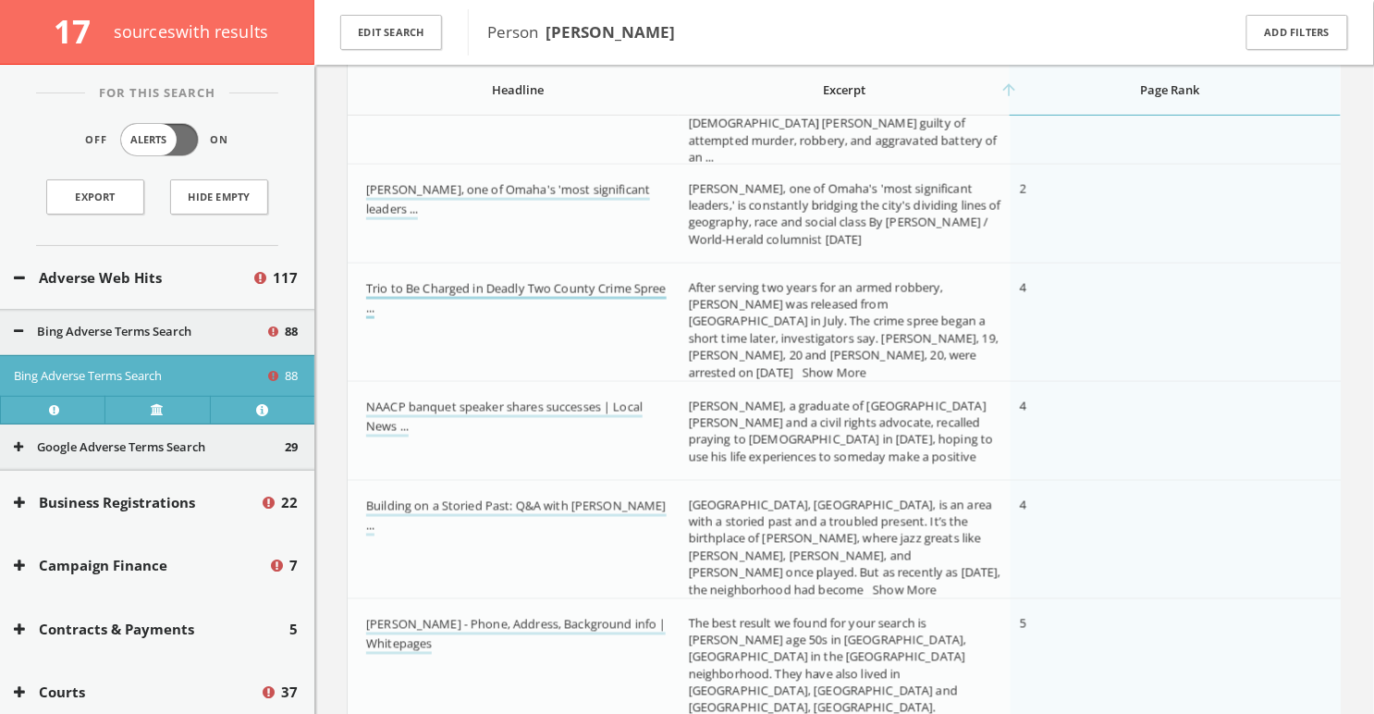
click at [519, 280] on link "Trio to Be Charged in Deadly Two County Crime Spree ..." at bounding box center [516, 299] width 301 height 39
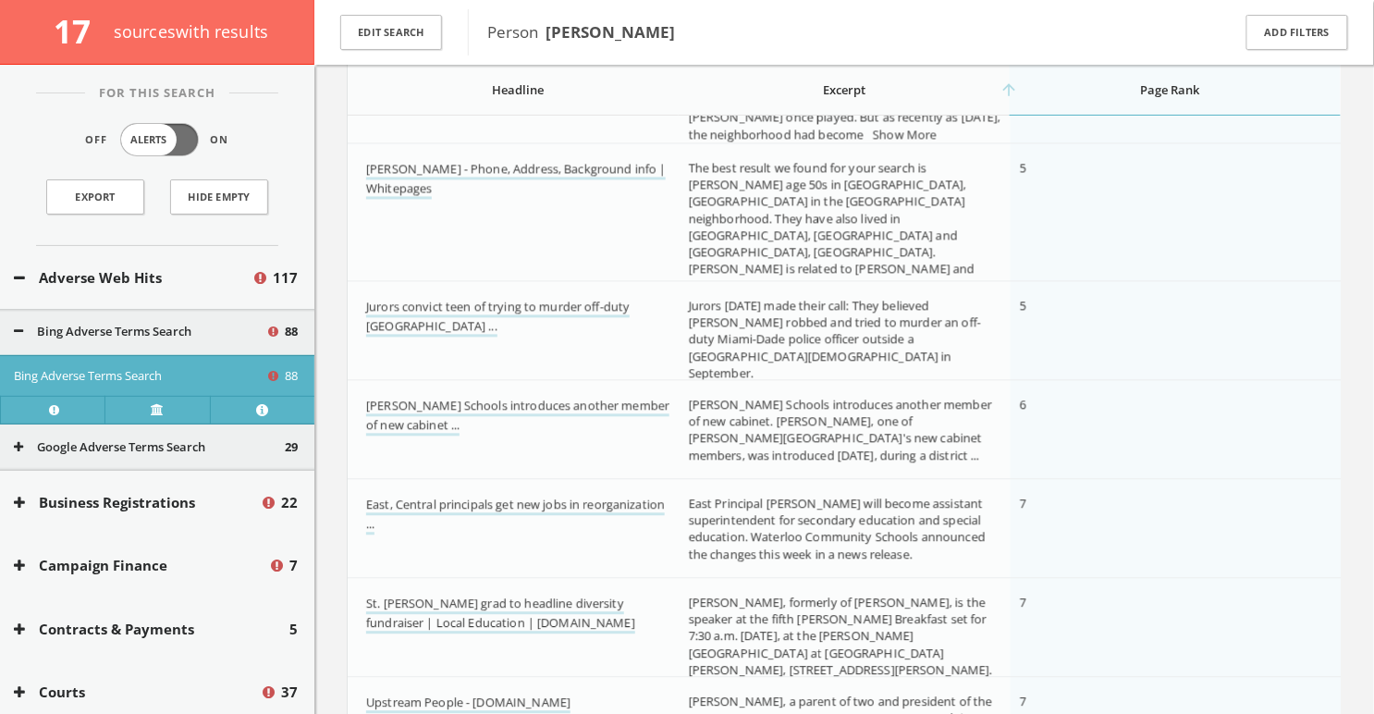
scroll to position [1096, 0]
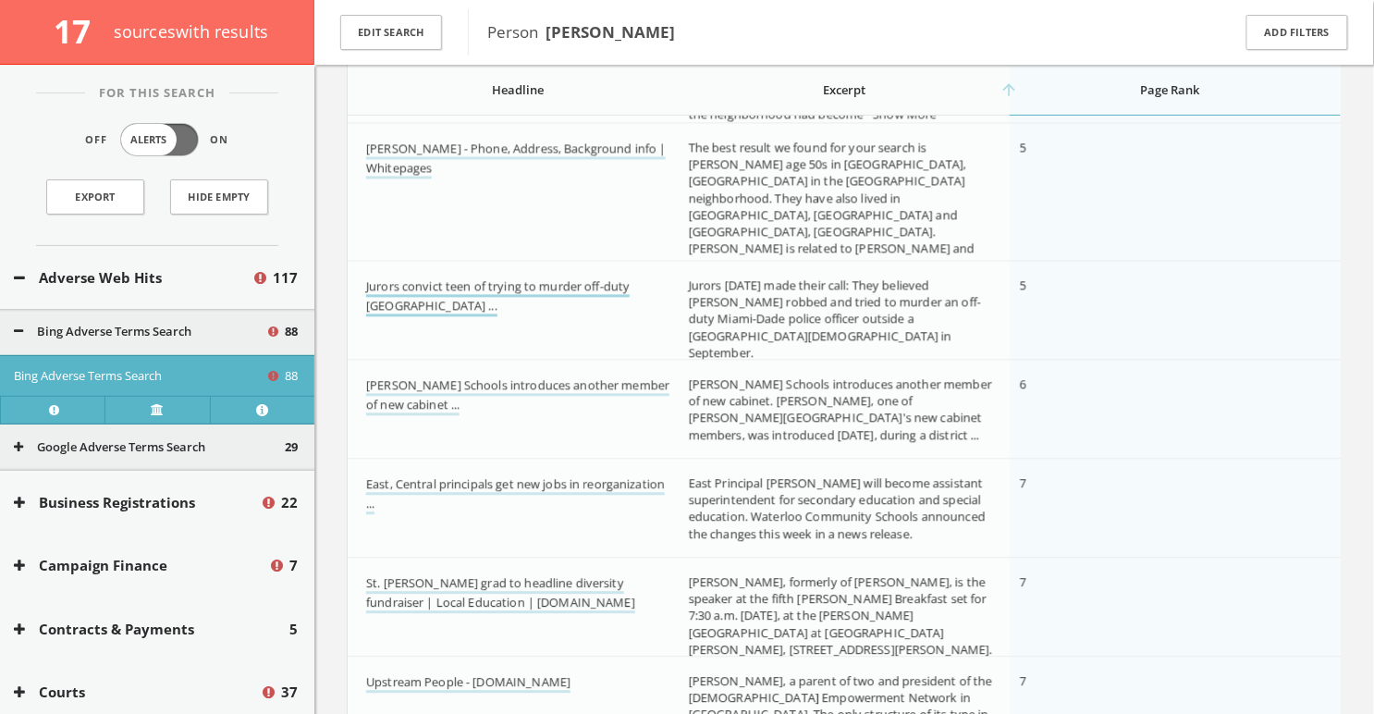
click at [519, 279] on link "Jurors convict teen of trying to murder off-duty [GEOGRAPHIC_DATA] ..." at bounding box center [498, 296] width 264 height 39
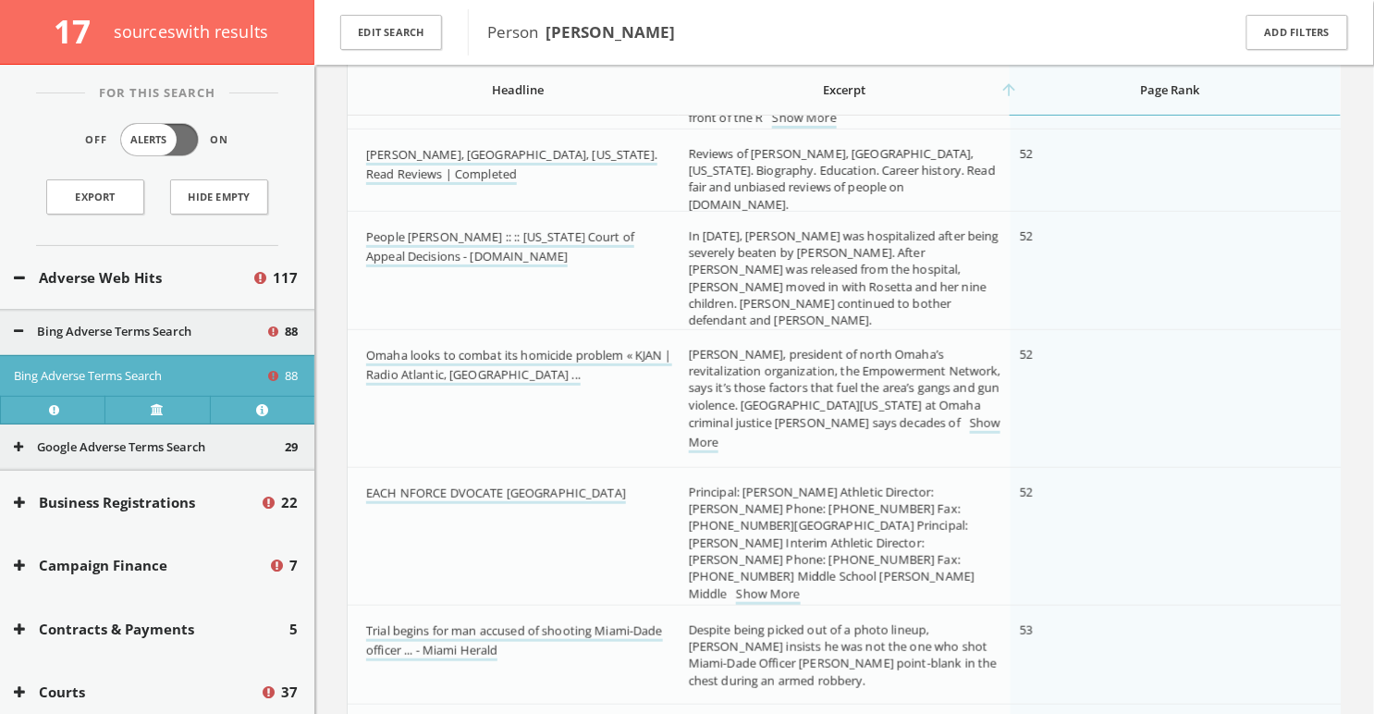
scroll to position [4192, 0]
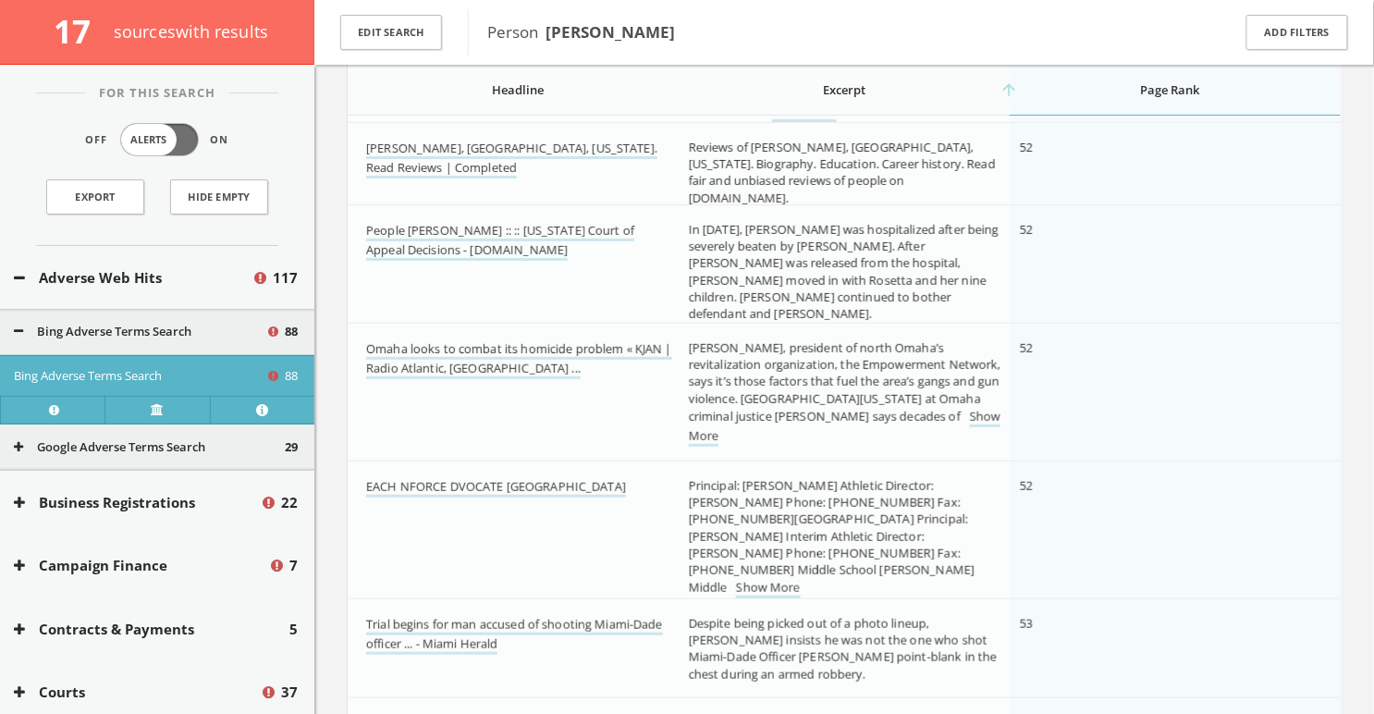
click at [856, 323] on link "Show More" at bounding box center [825, 332] width 64 height 19
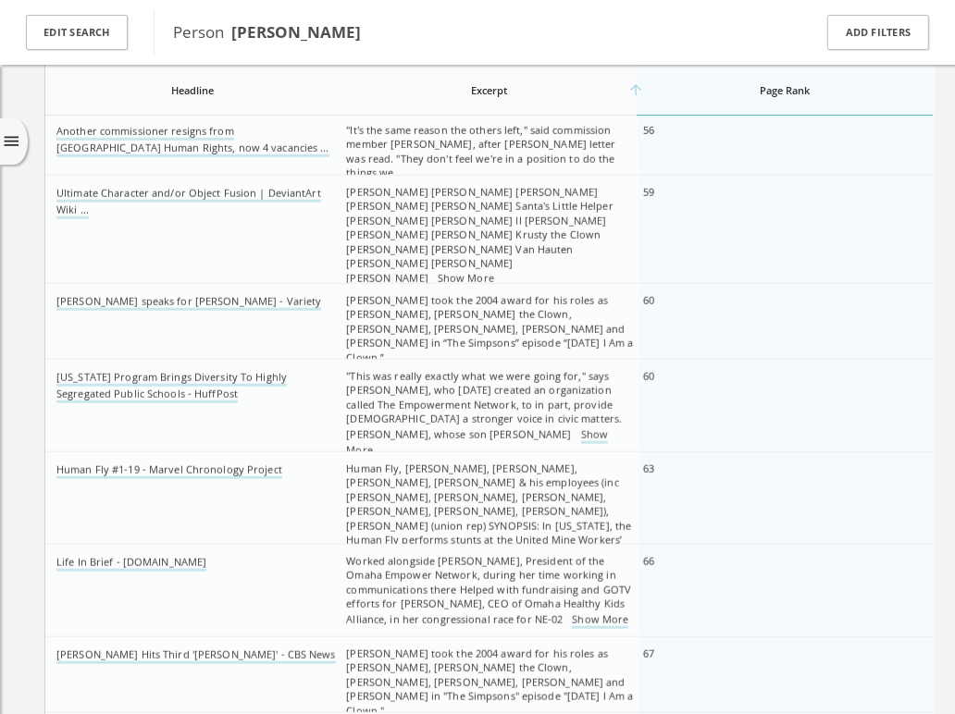
scroll to position [5209, 0]
